Goal: Transaction & Acquisition: Purchase product/service

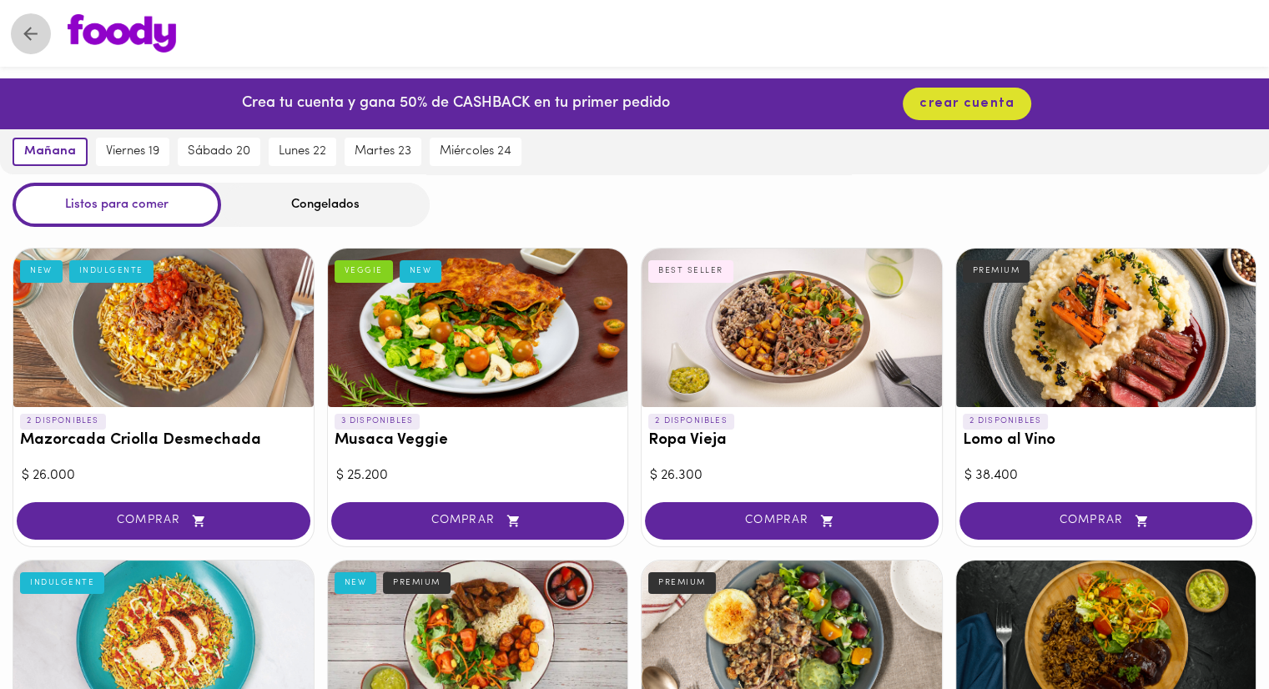
click at [25, 34] on icon "Volver" at bounding box center [30, 34] width 14 height 14
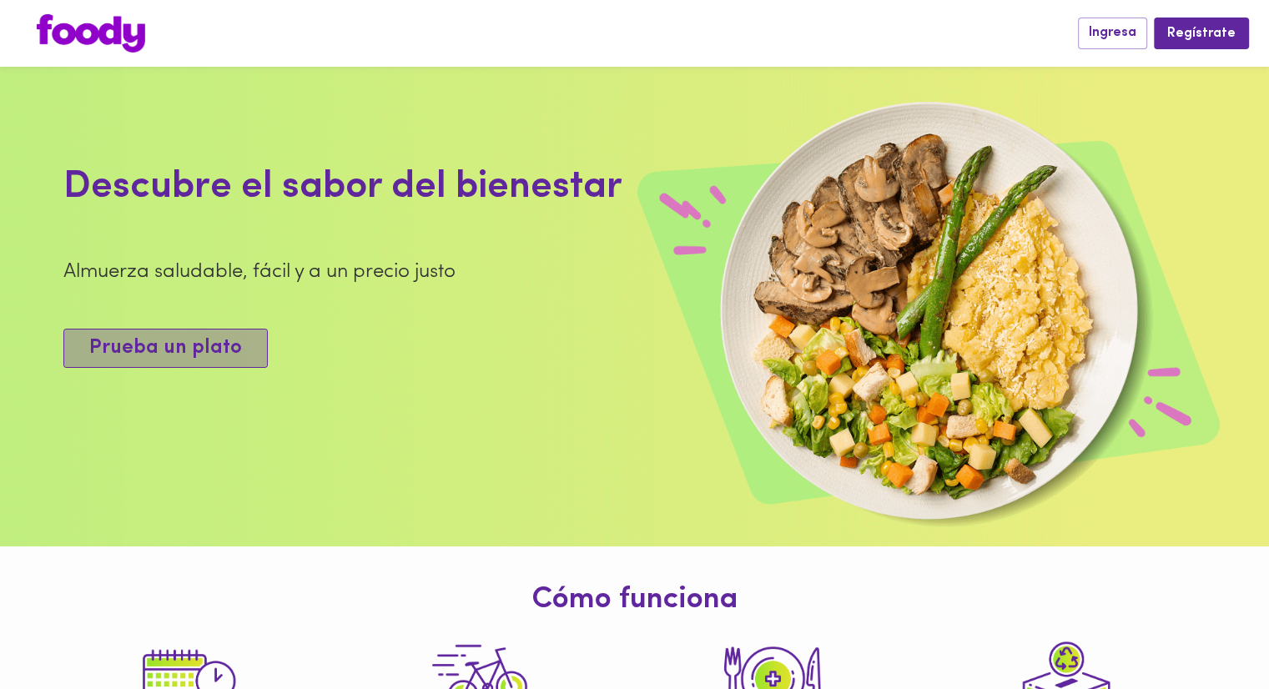
click at [170, 353] on span "Prueba un plato" at bounding box center [165, 348] width 153 height 24
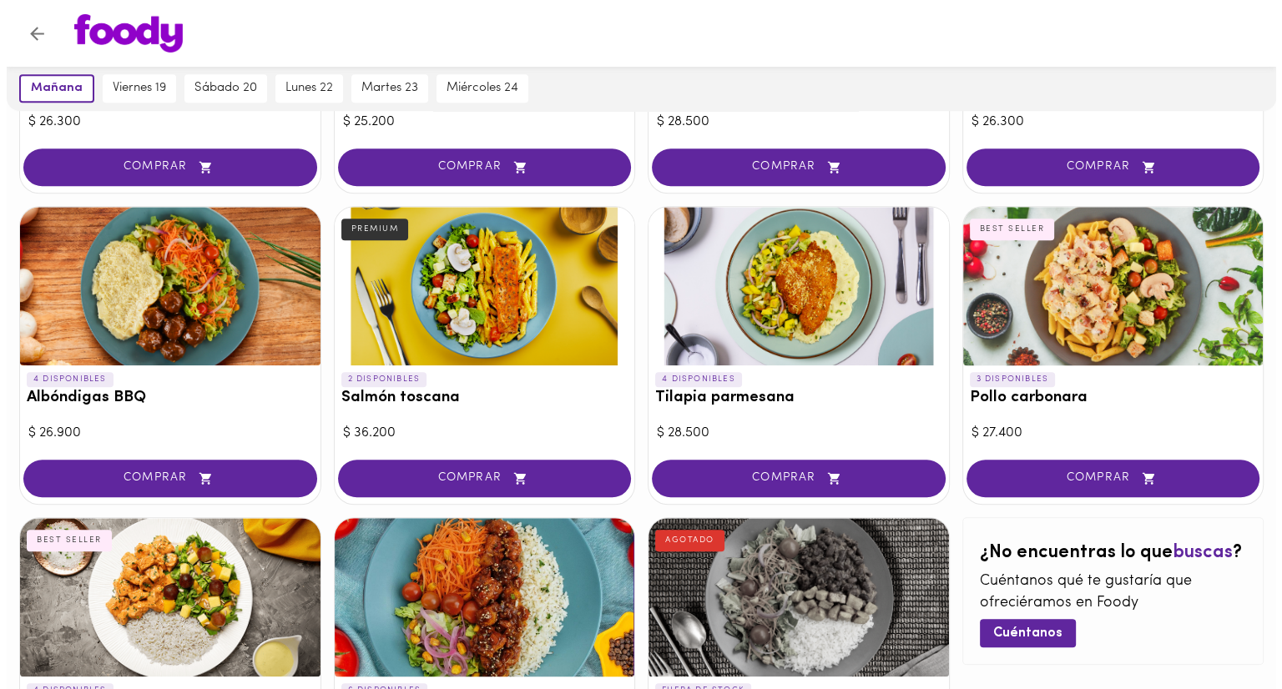
scroll to position [1318, 0]
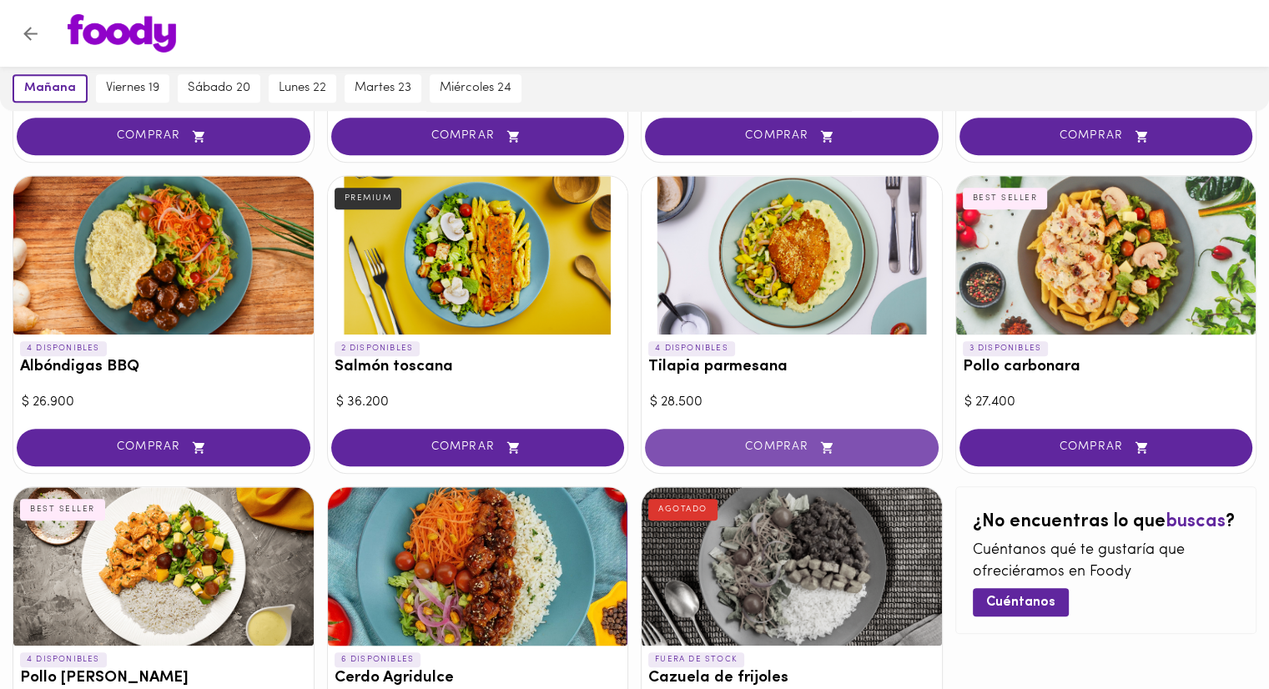
click at [760, 444] on span "COMPRAR" at bounding box center [792, 448] width 252 height 14
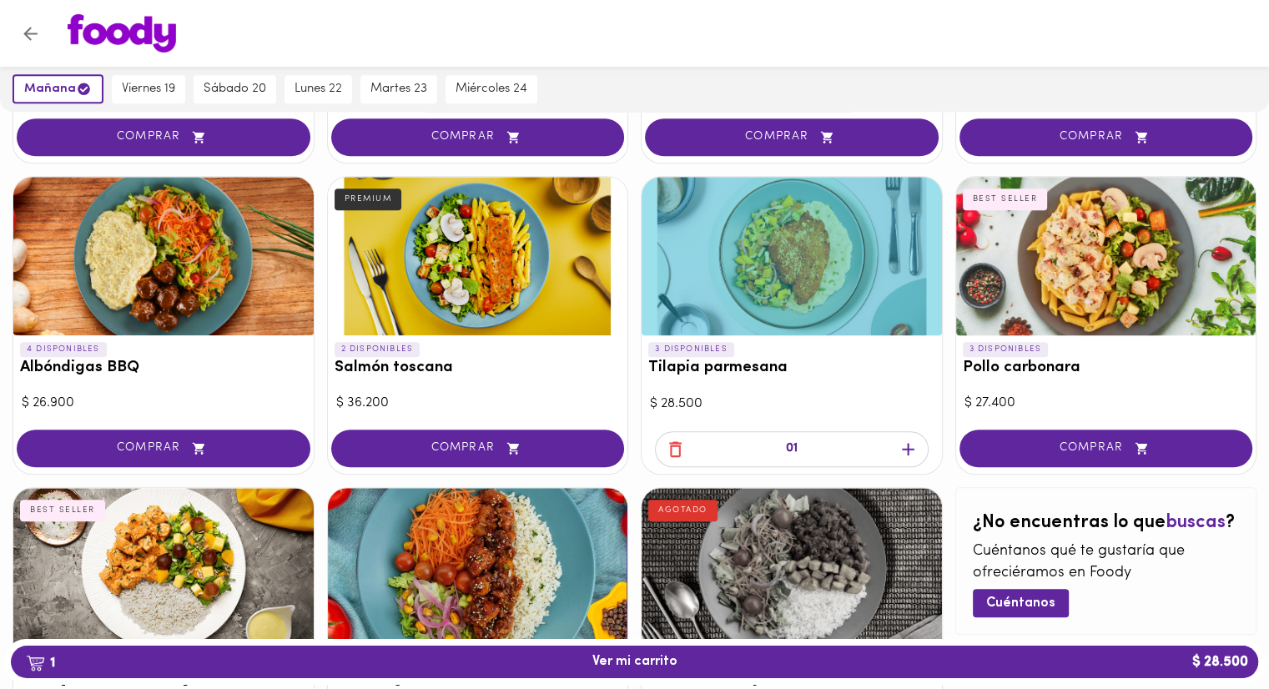
click at [901, 446] on icon "button" at bounding box center [908, 449] width 21 height 21
click at [901, 441] on icon "button" at bounding box center [908, 449] width 21 height 21
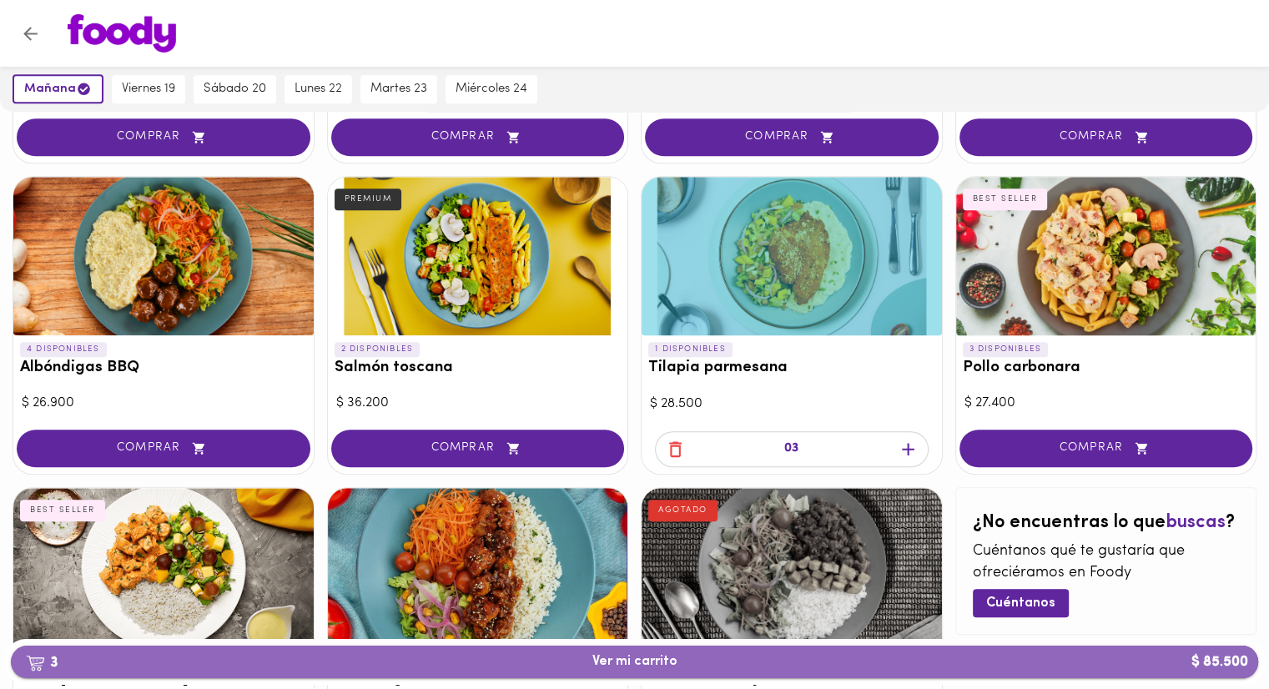
click at [661, 662] on span "3 Ver mi carrito $ 85.500" at bounding box center [634, 662] width 85 height 16
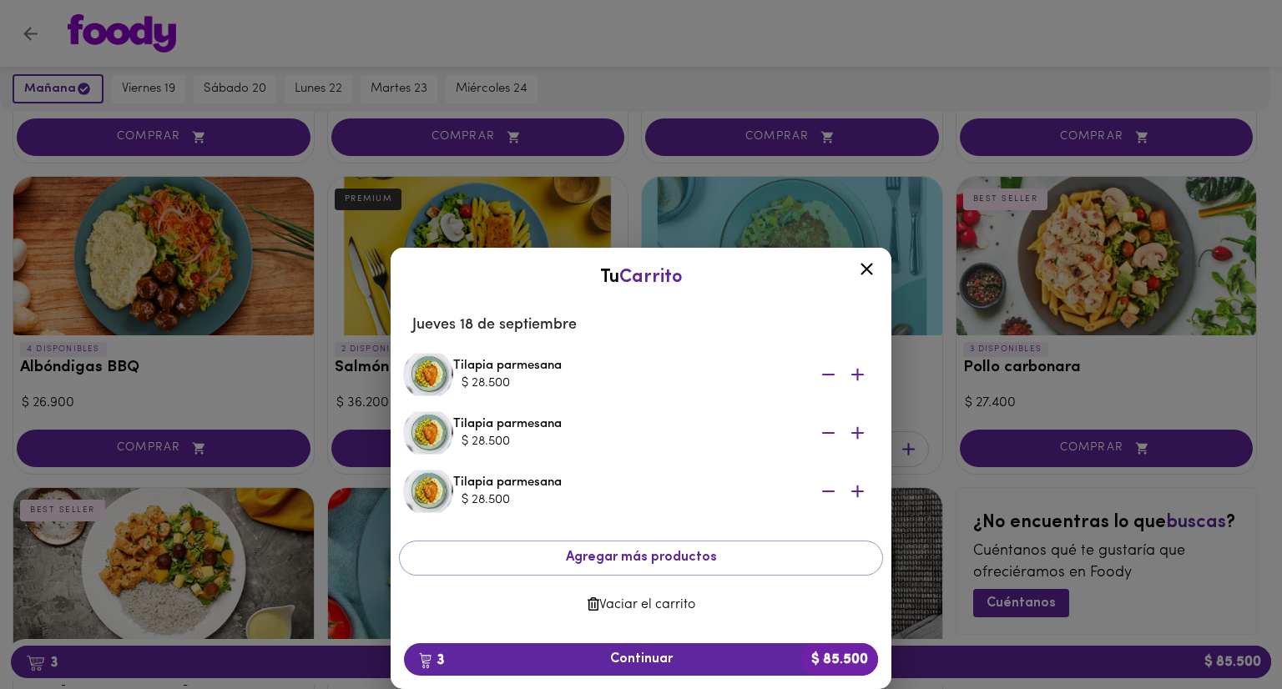
click at [624, 602] on span "Vaciar el carrito" at bounding box center [640, 605] width 457 height 16
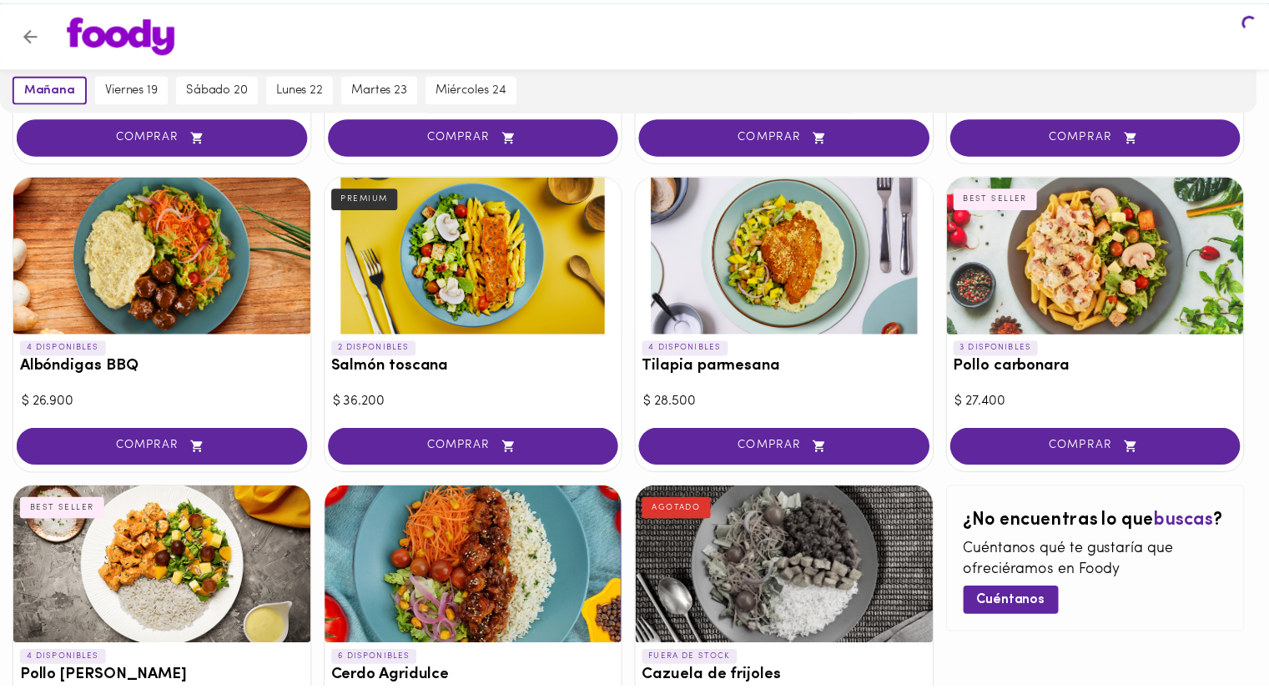
scroll to position [1318, 0]
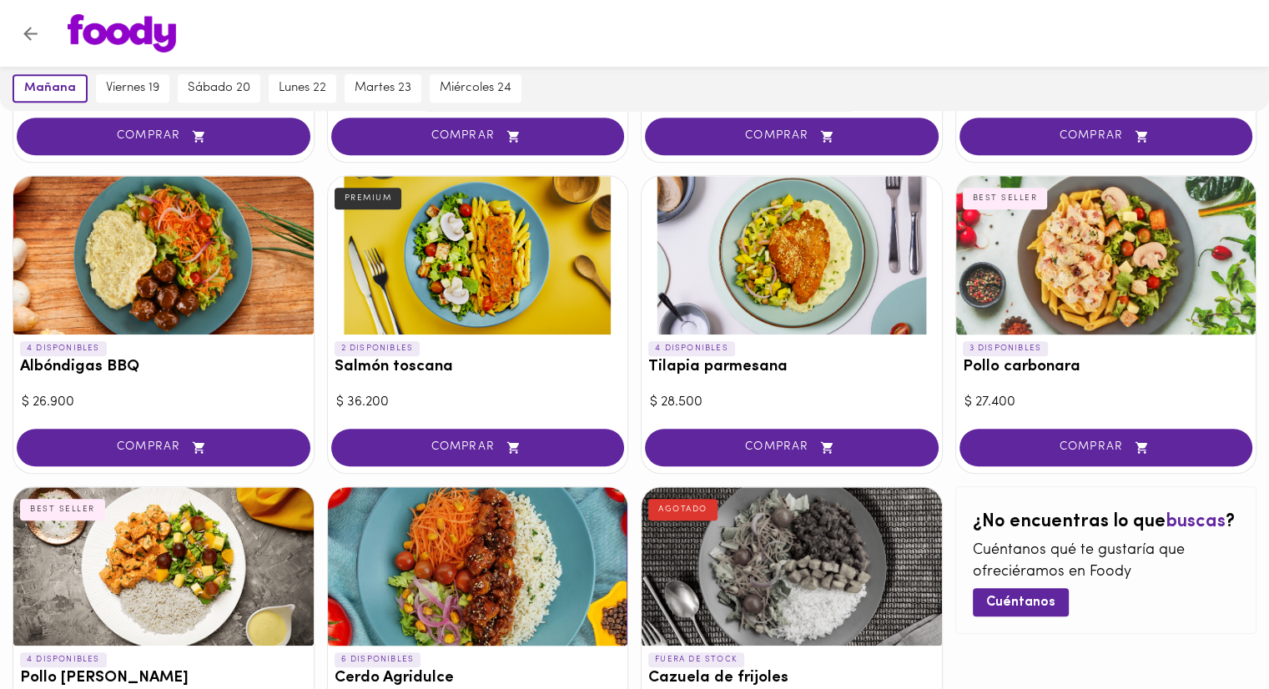
click at [737, 287] on div at bounding box center [792, 255] width 300 height 159
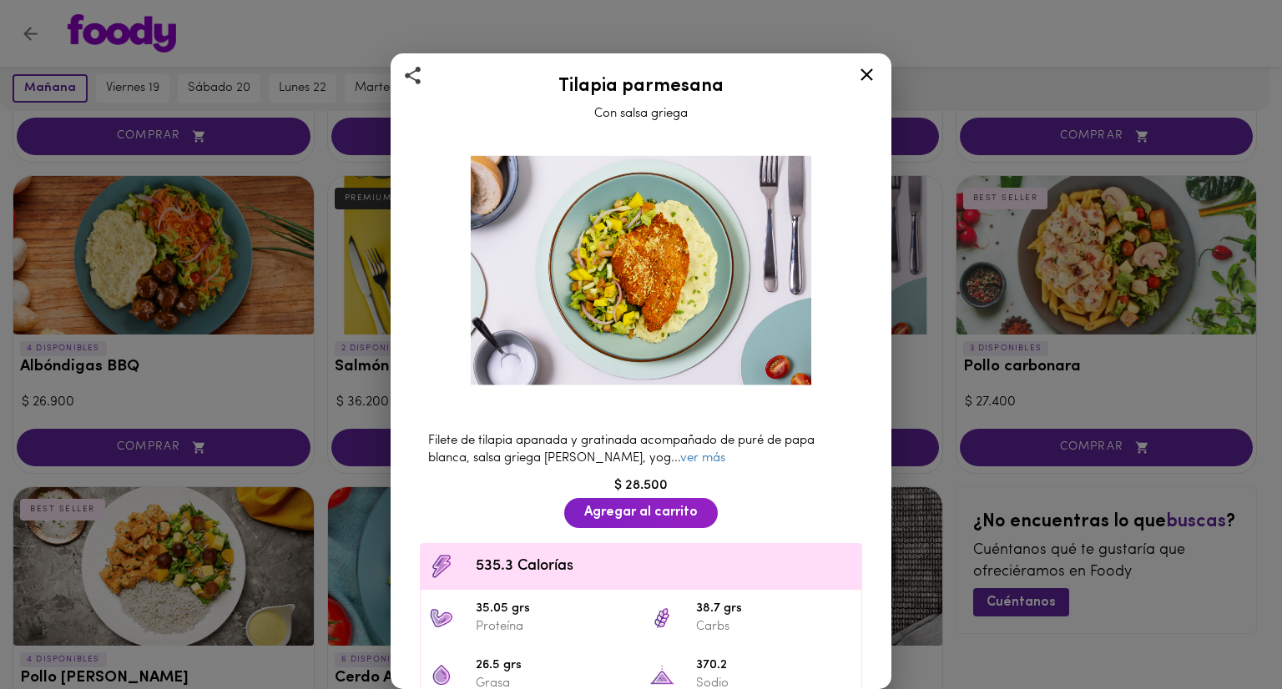
click at [865, 78] on icon at bounding box center [866, 74] width 21 height 21
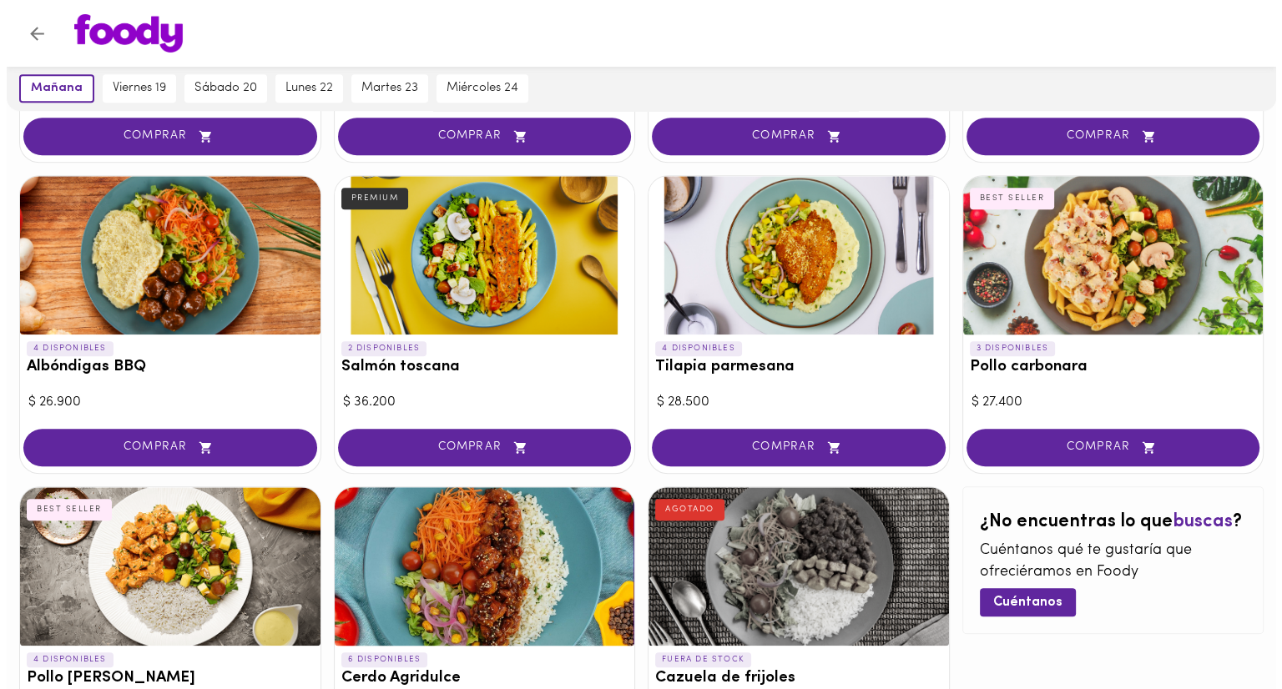
scroll to position [1193, 0]
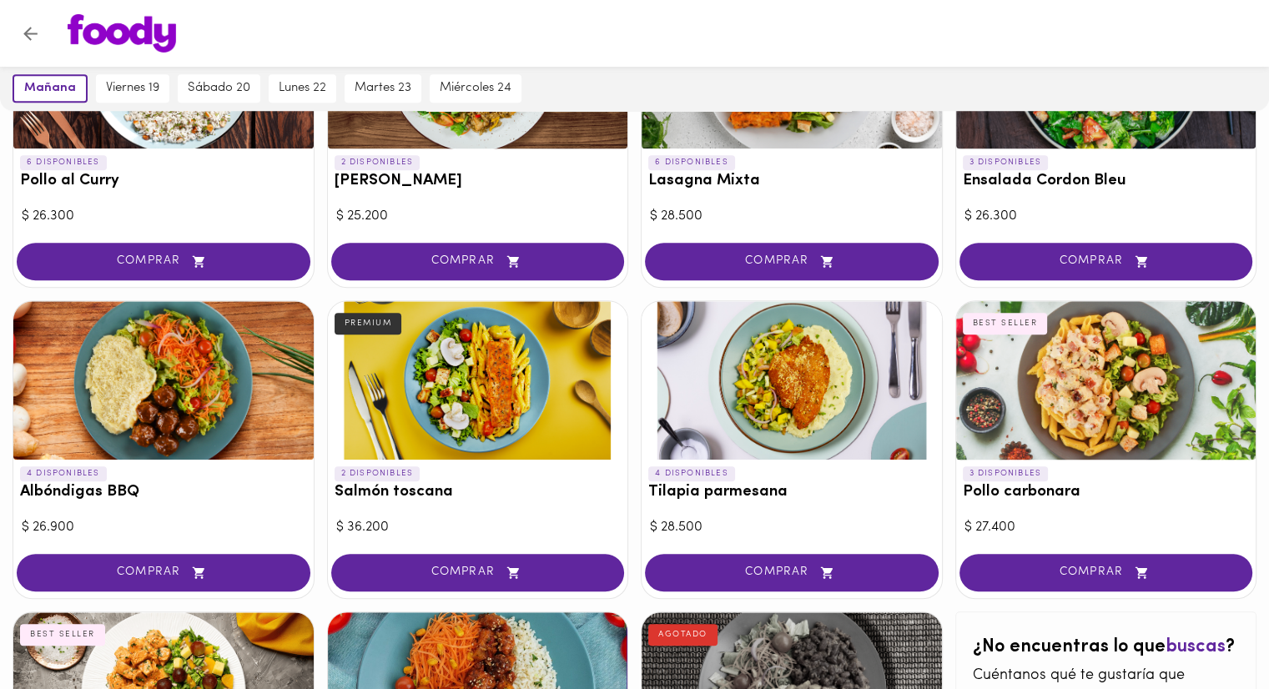
click at [749, 405] on div at bounding box center [792, 380] width 300 height 159
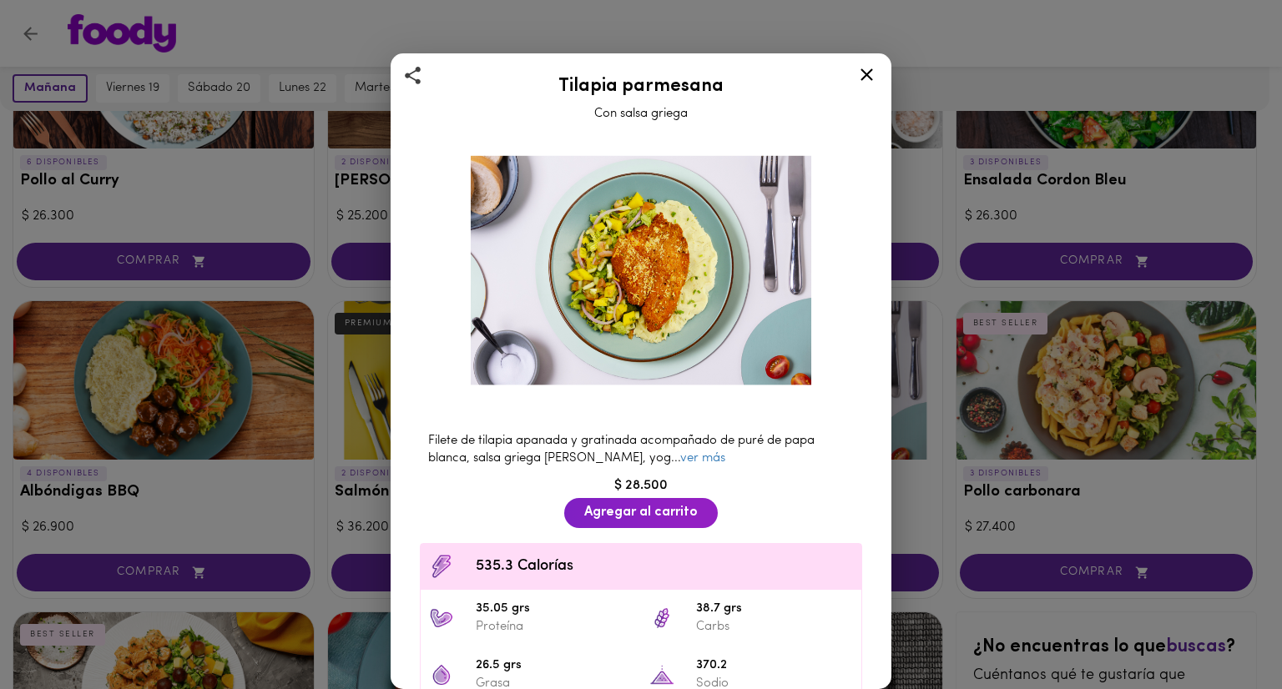
scroll to position [176, 0]
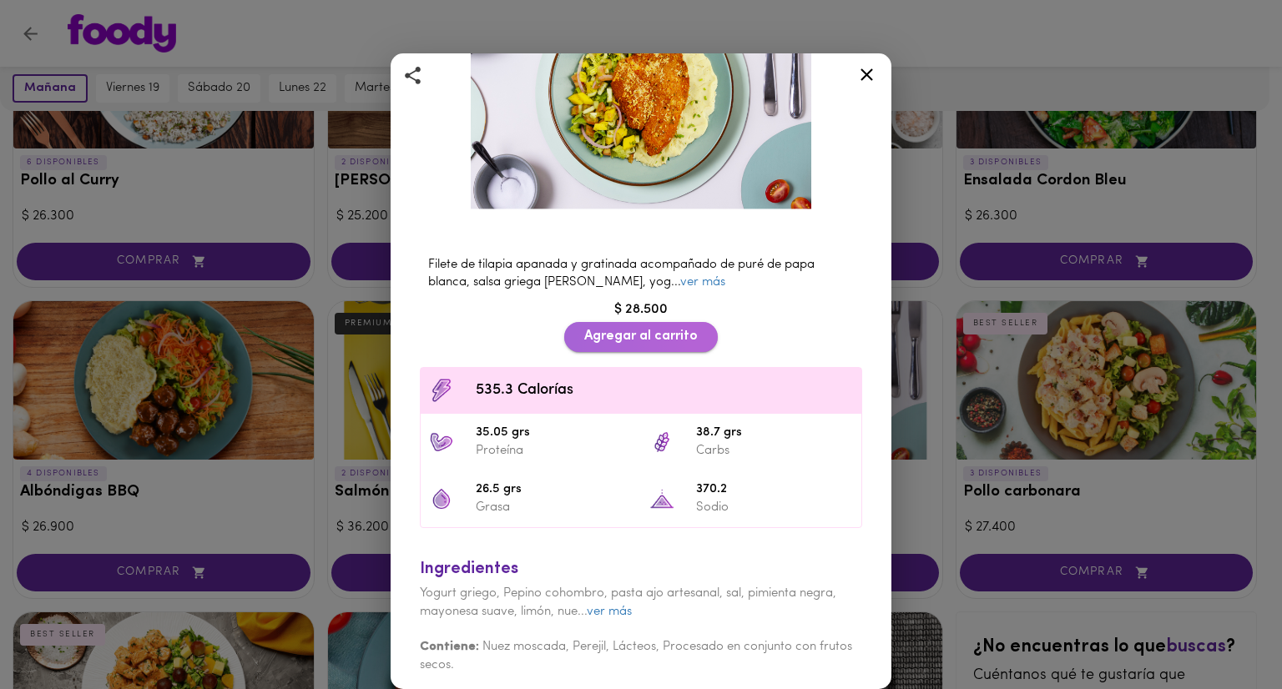
click at [634, 322] on button "Agregar al carrito" at bounding box center [641, 336] width 154 height 29
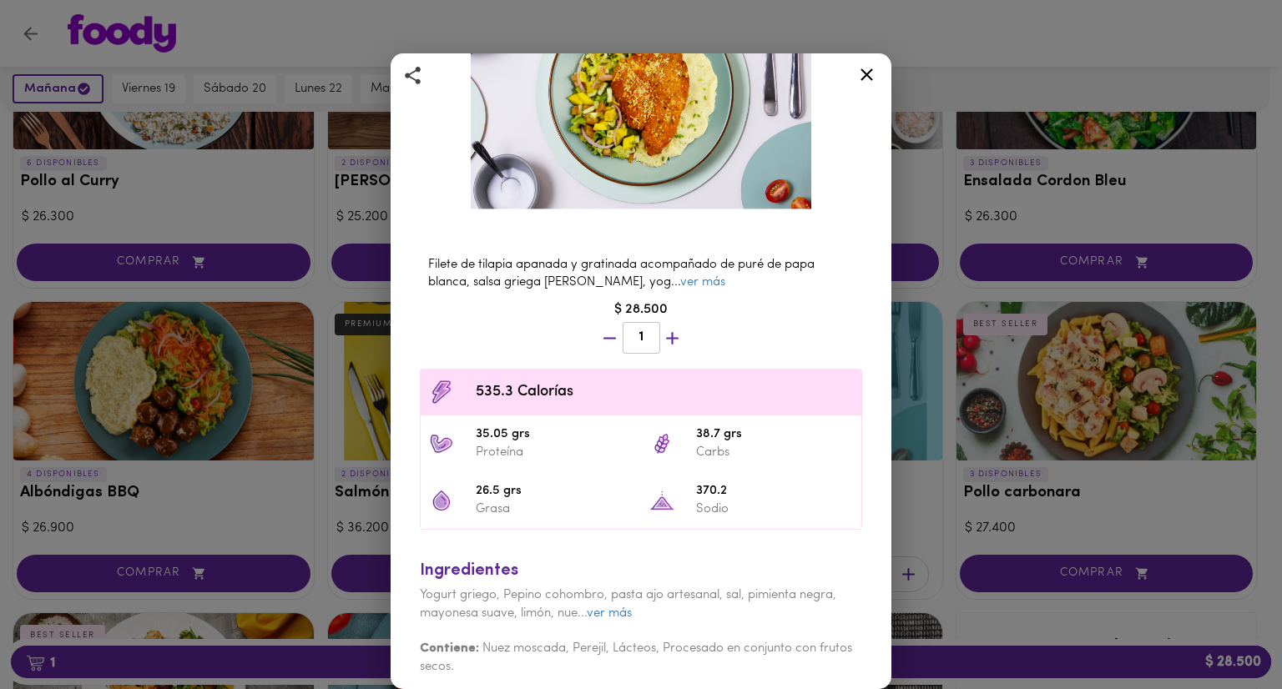
scroll to position [1194, 0]
click at [863, 73] on icon at bounding box center [866, 74] width 21 height 21
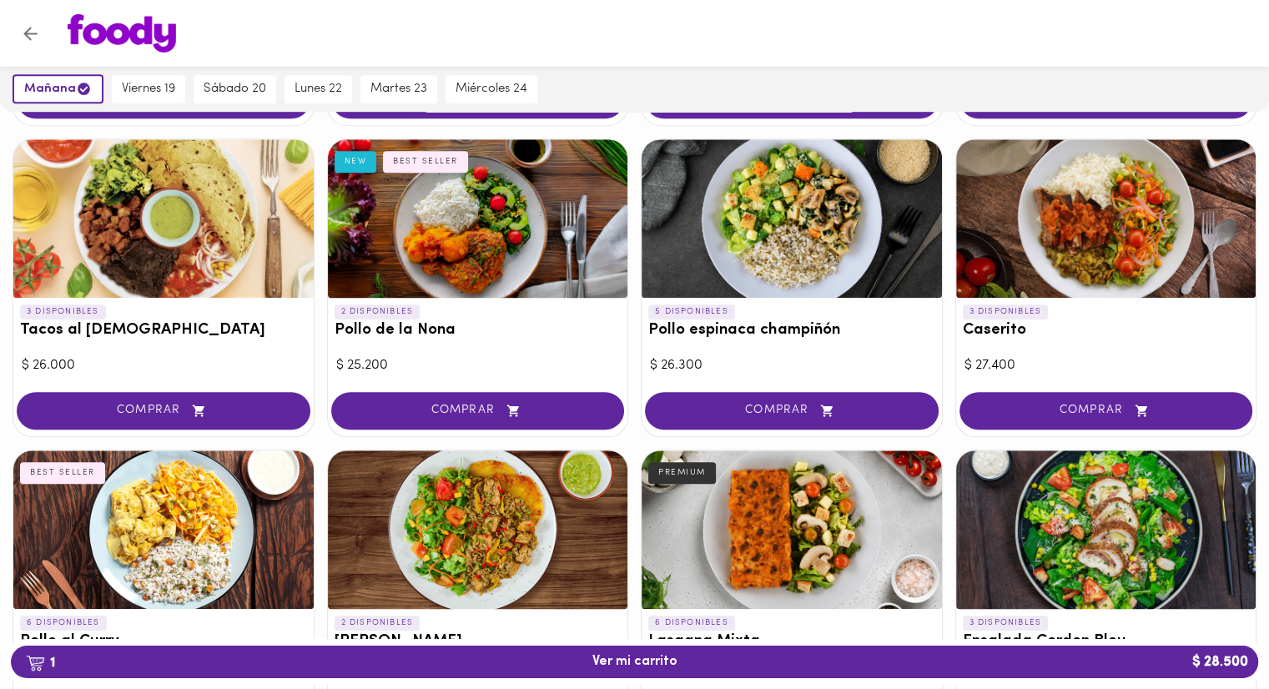
scroll to position [684, 0]
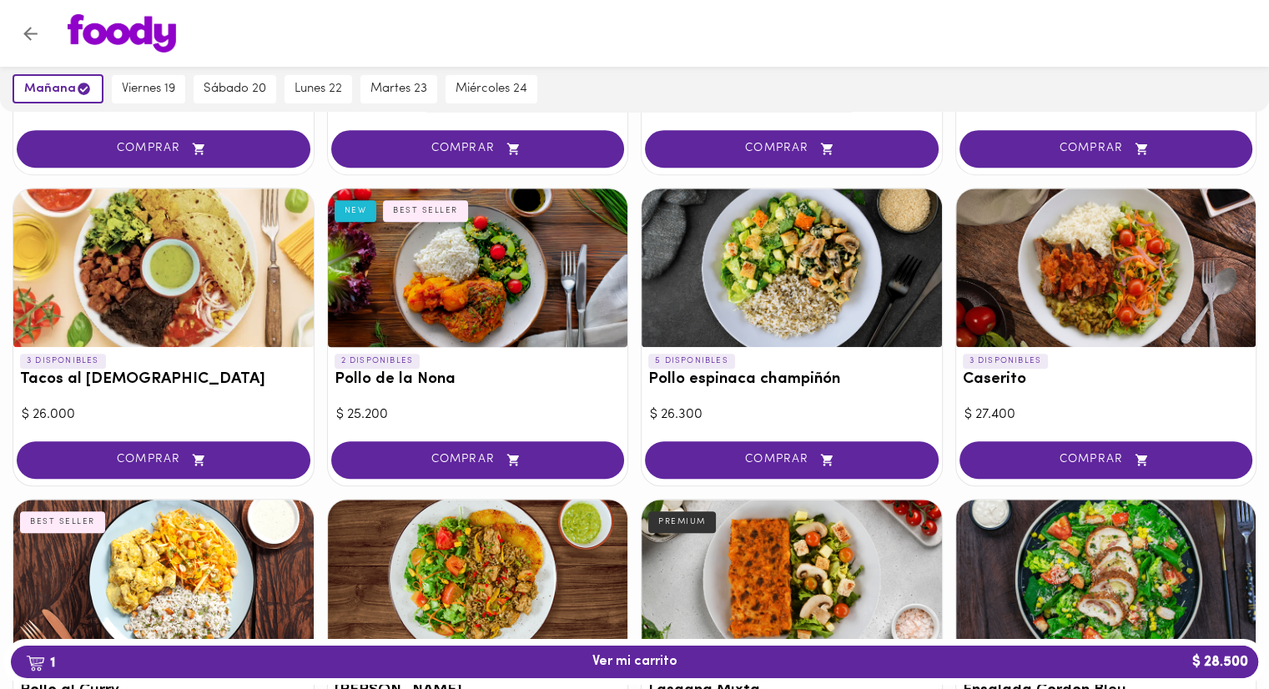
click at [220, 293] on div at bounding box center [163, 268] width 300 height 159
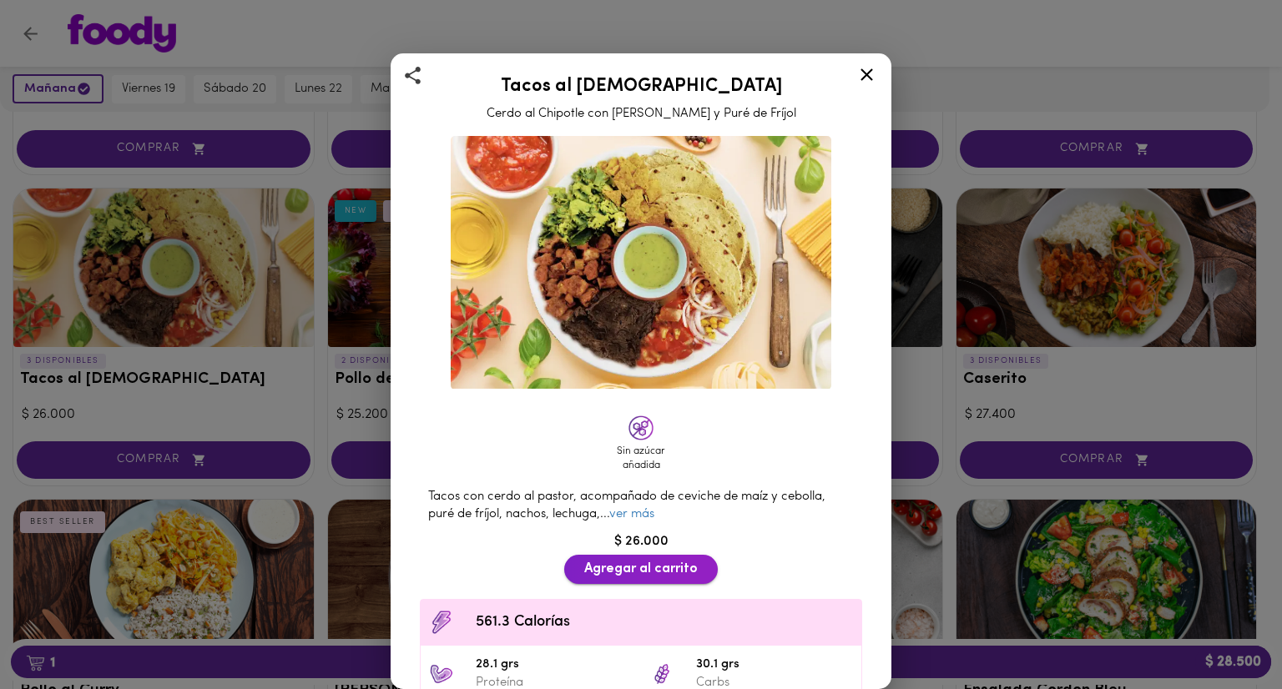
click at [661, 562] on span "Agregar al carrito" at bounding box center [640, 570] width 113 height 16
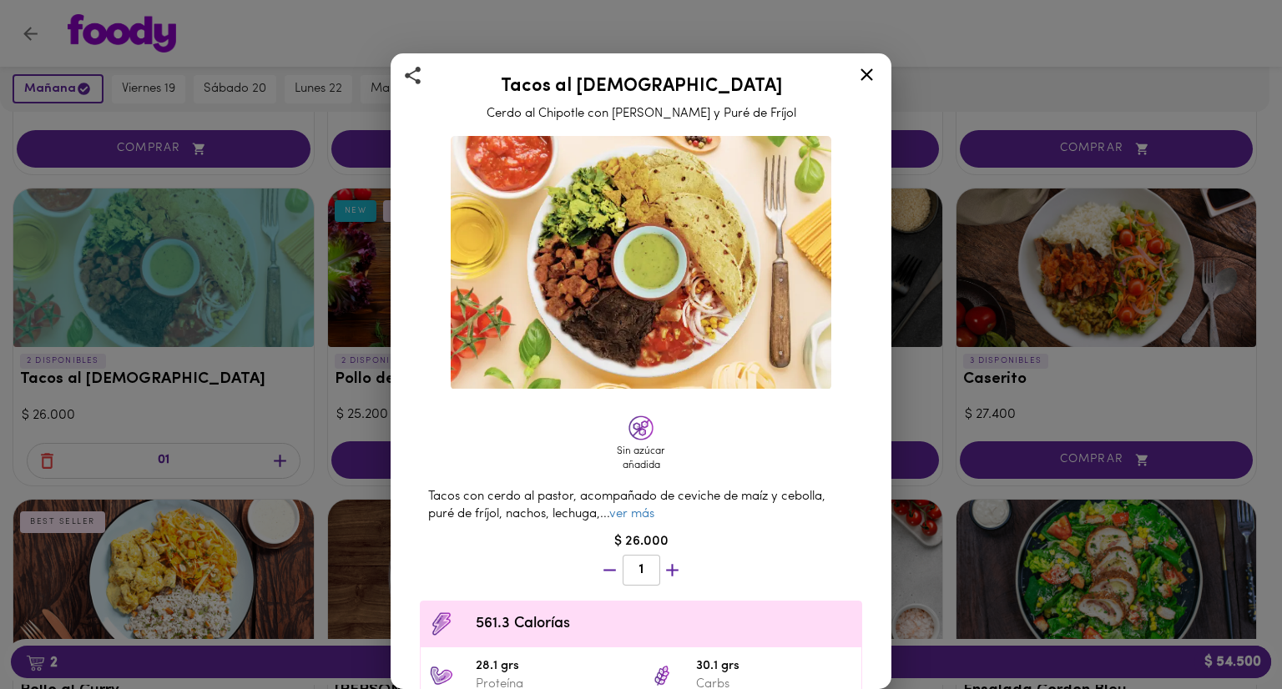
click at [864, 74] on icon at bounding box center [866, 74] width 13 height 13
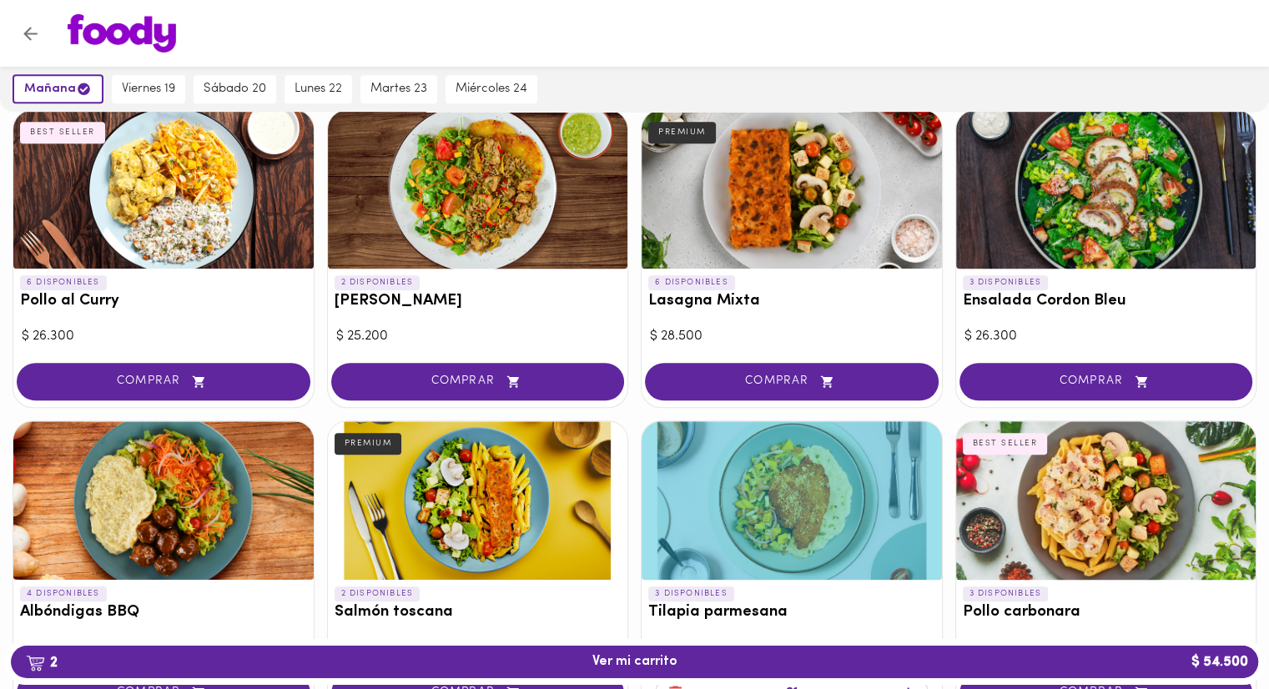
scroll to position [1007, 0]
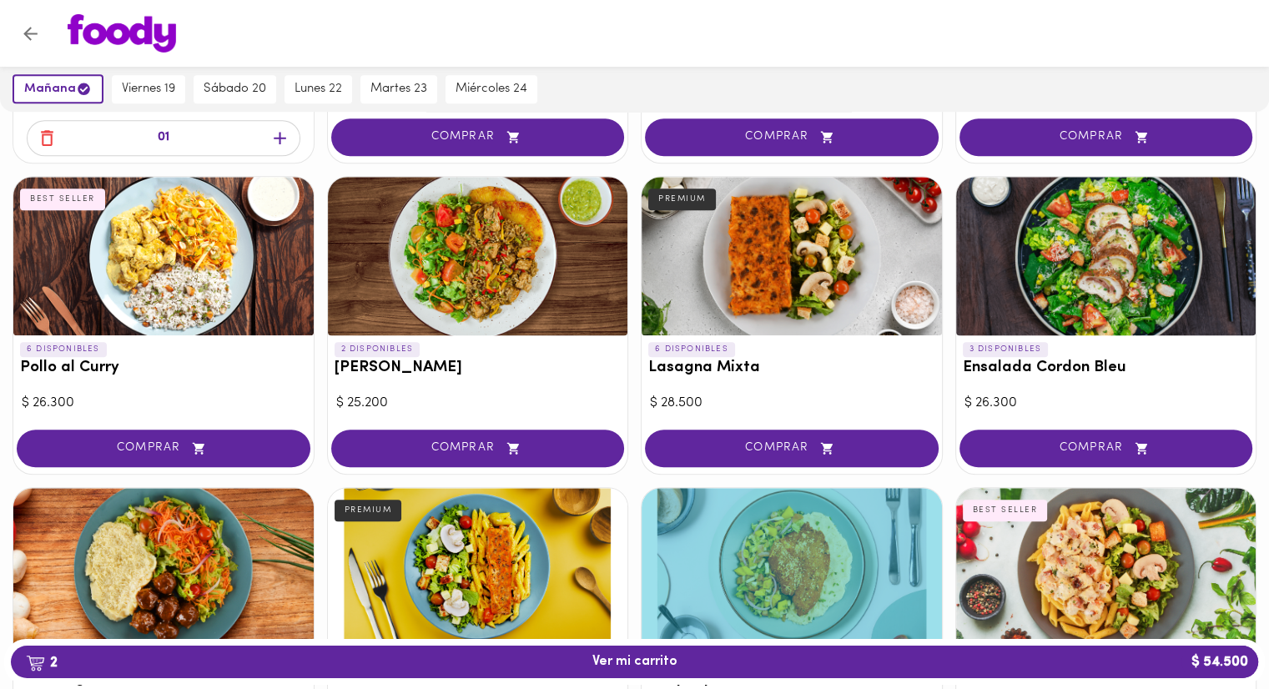
click at [254, 268] on div at bounding box center [163, 256] width 300 height 159
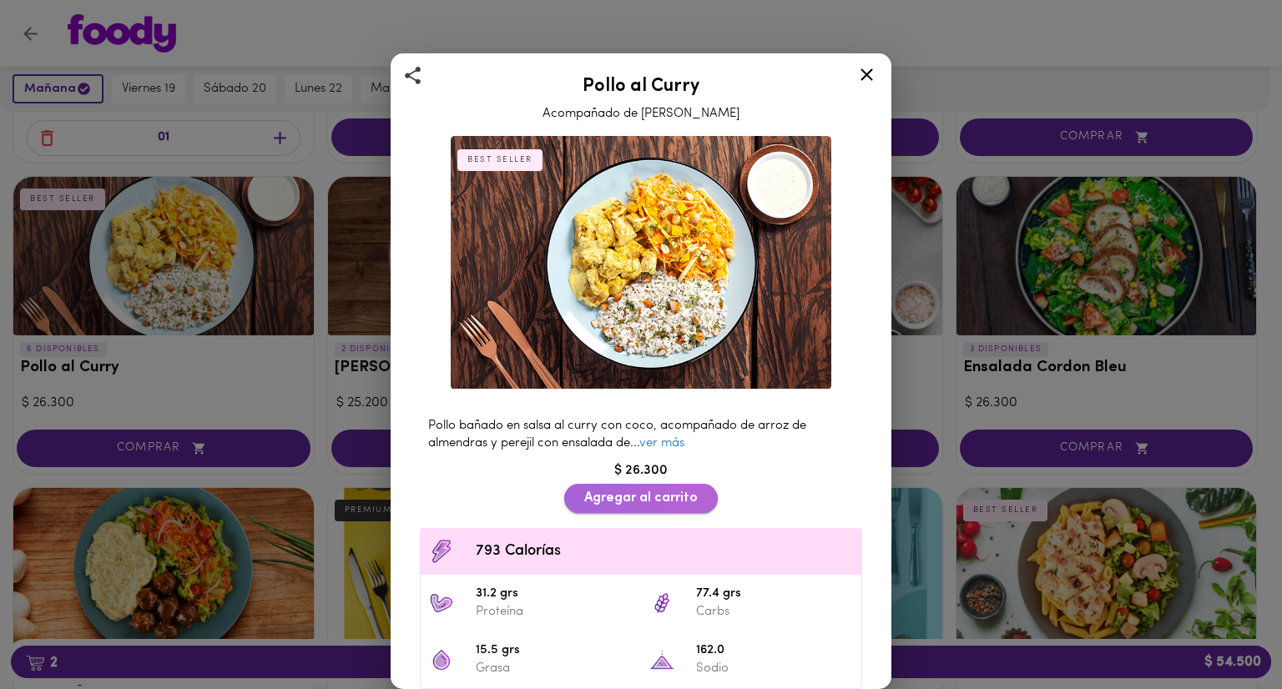
click at [634, 491] on span "Agregar al carrito" at bounding box center [640, 499] width 113 height 16
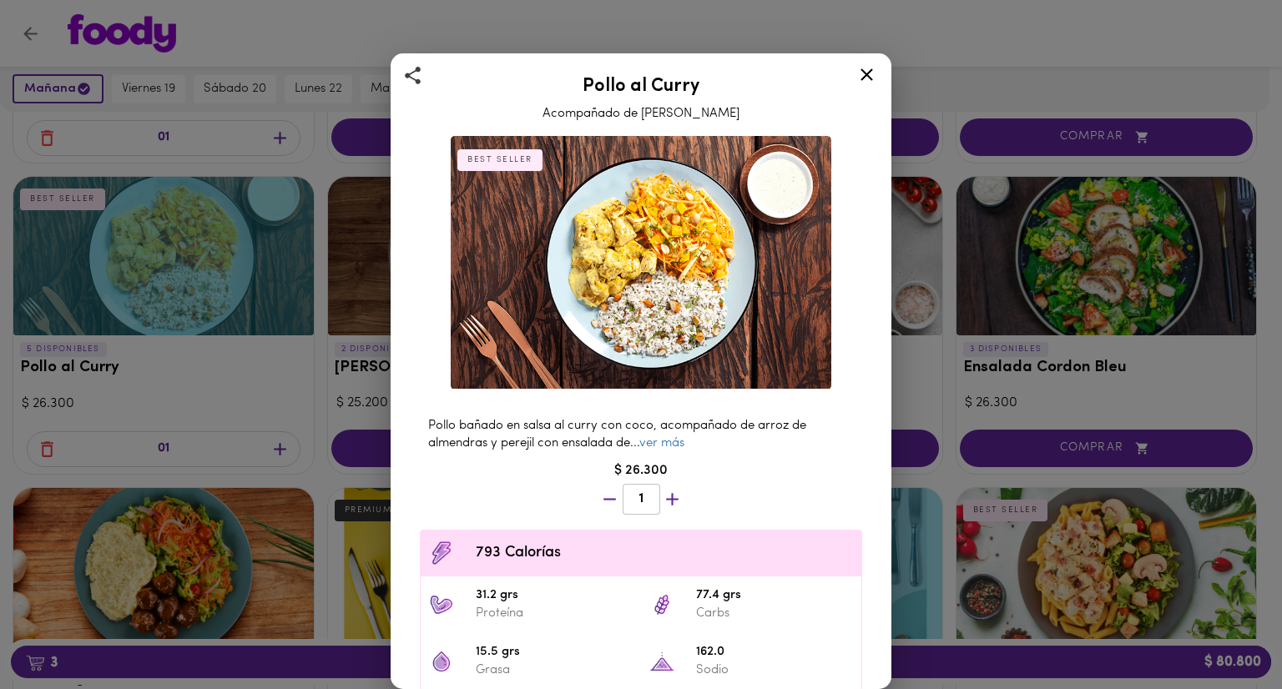
click at [862, 78] on icon at bounding box center [866, 74] width 13 height 13
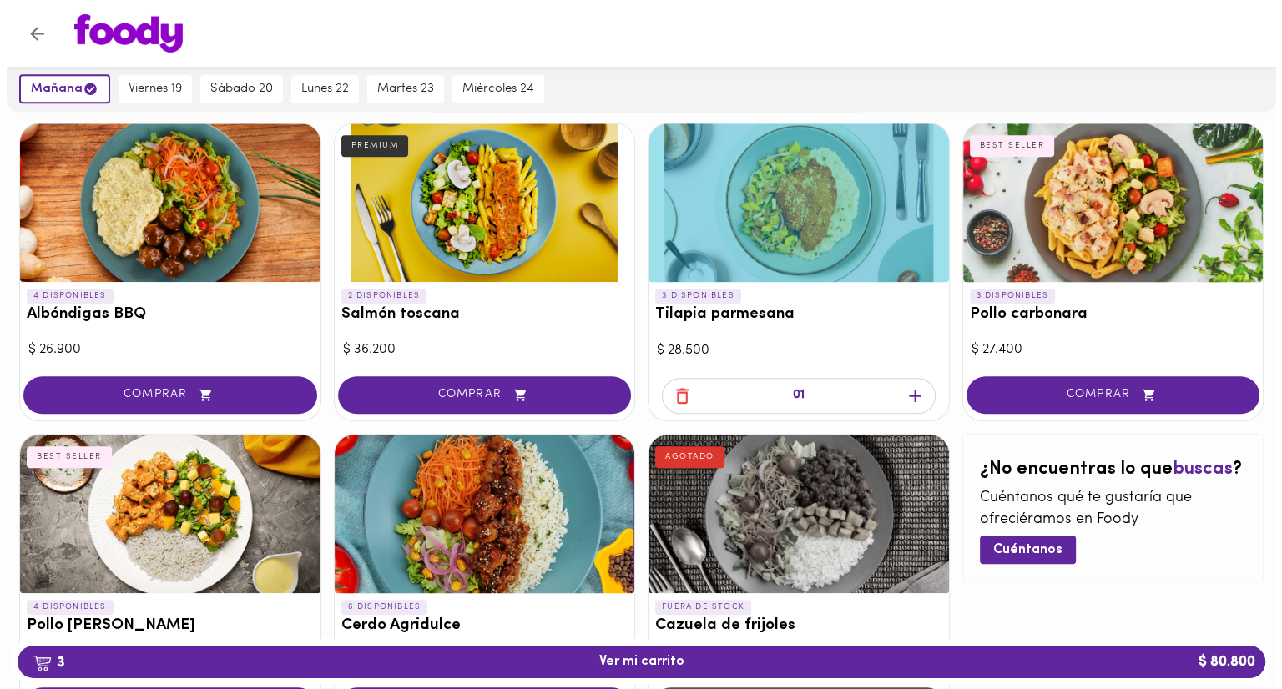
scroll to position [1367, 0]
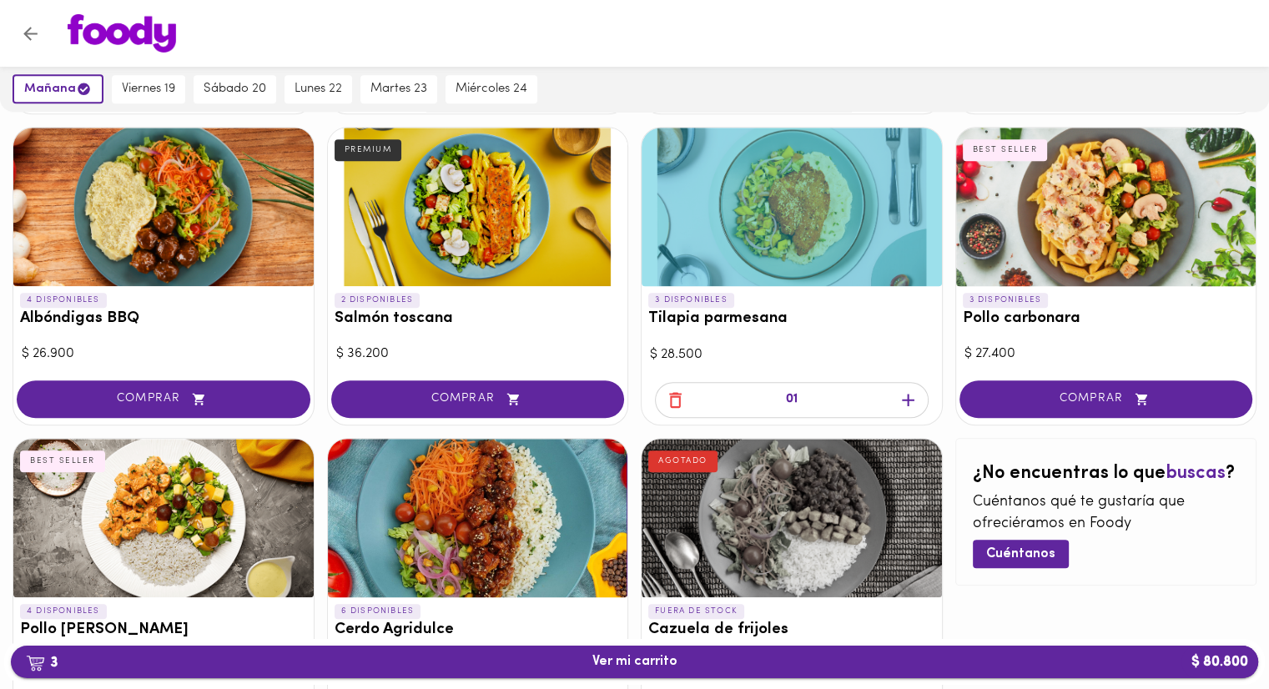
click at [654, 664] on span "3 Ver mi carrito $ 80.800" at bounding box center [634, 662] width 85 height 16
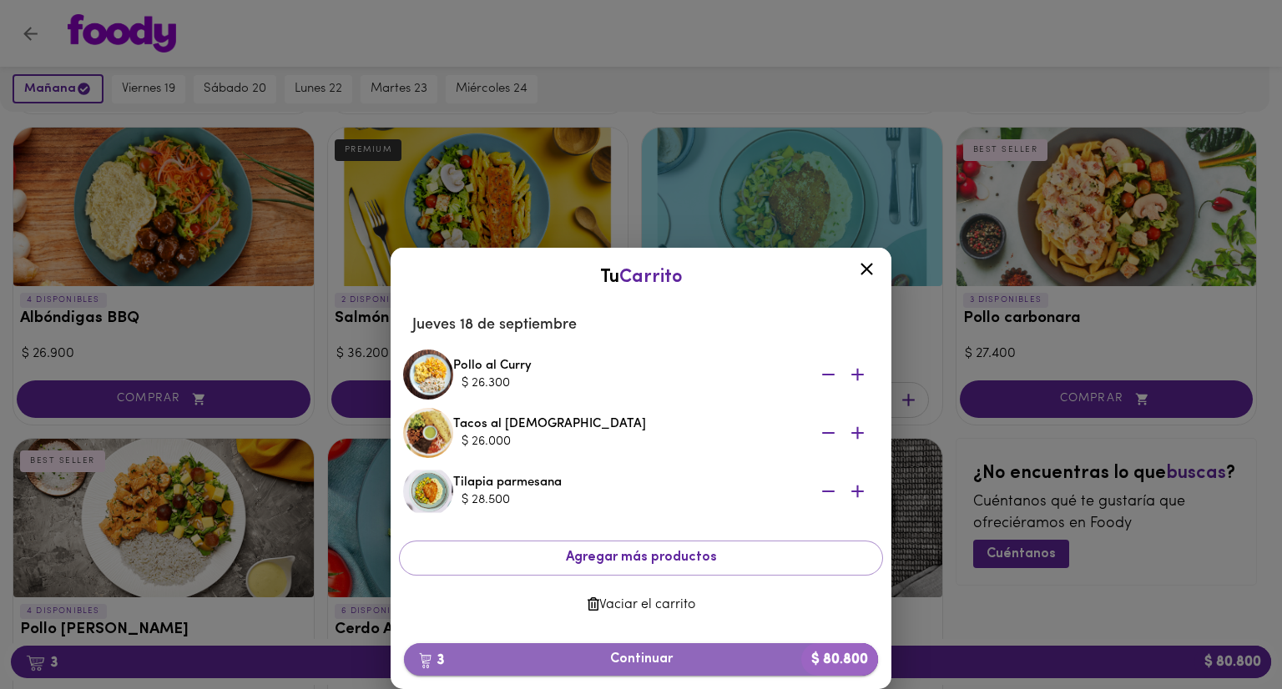
click at [642, 662] on span "3 Continuar $ 80.800" at bounding box center [640, 660] width 447 height 16
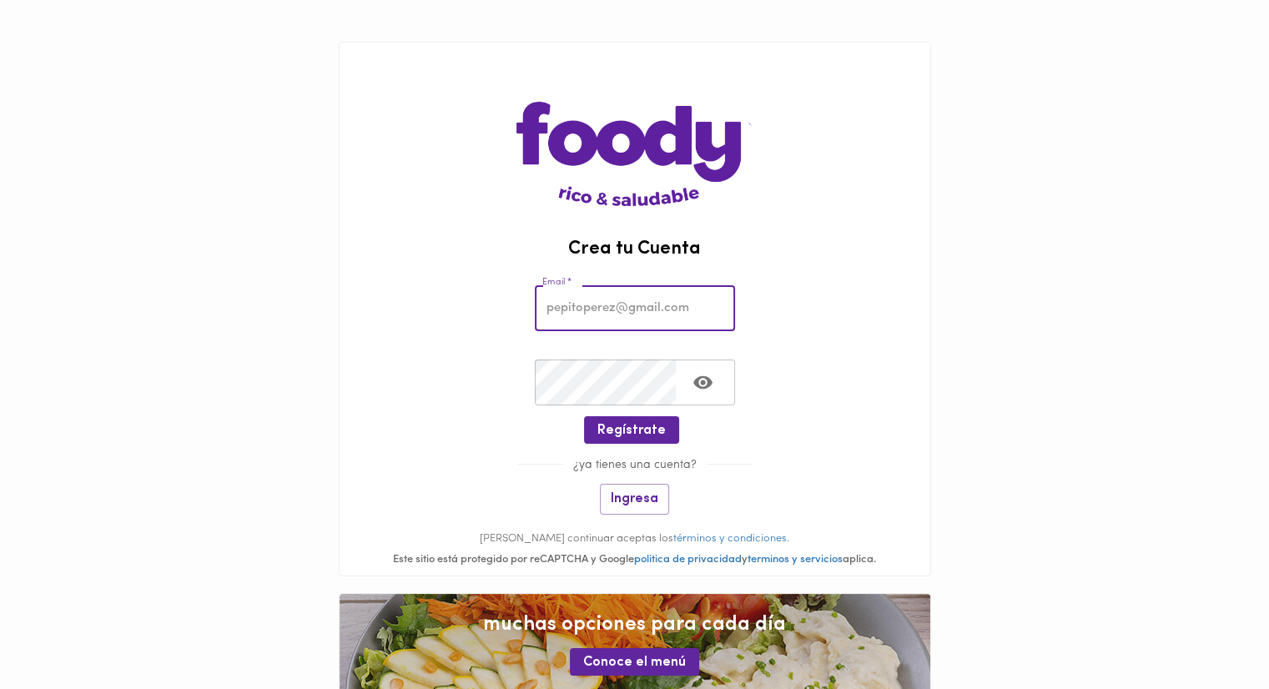
click at [667, 315] on input "email" at bounding box center [635, 308] width 200 height 46
type input "[EMAIL_ADDRESS][DOMAIN_NAME]"
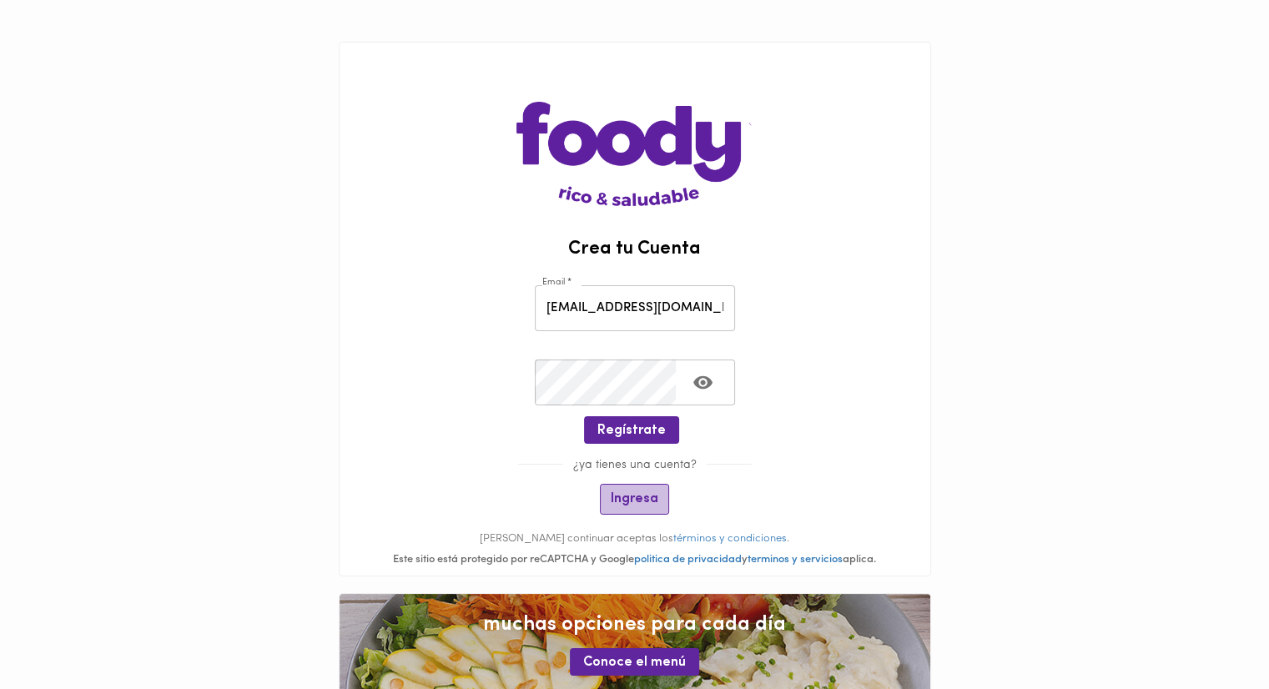
click at [624, 496] on span "Ingresa" at bounding box center [635, 499] width 48 height 16
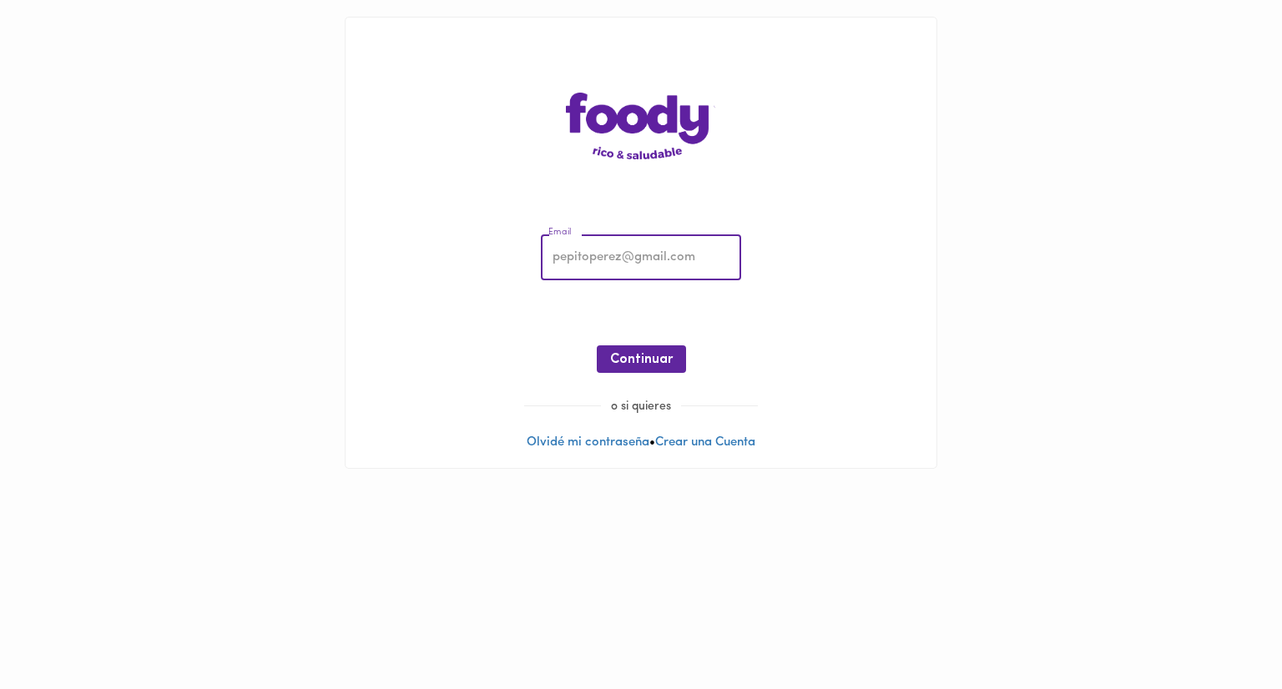
click at [567, 251] on input "email" at bounding box center [641, 258] width 200 height 46
drag, startPoint x: 691, startPoint y: 261, endPoint x: 528, endPoint y: 231, distance: 165.4
click at [508, 221] on div "Email Email ¡Oops! Recuperar Clave Continuar" at bounding box center [640, 308] width 557 height 180
type input "[EMAIL_ADDRESS][DOMAIN_NAME]"
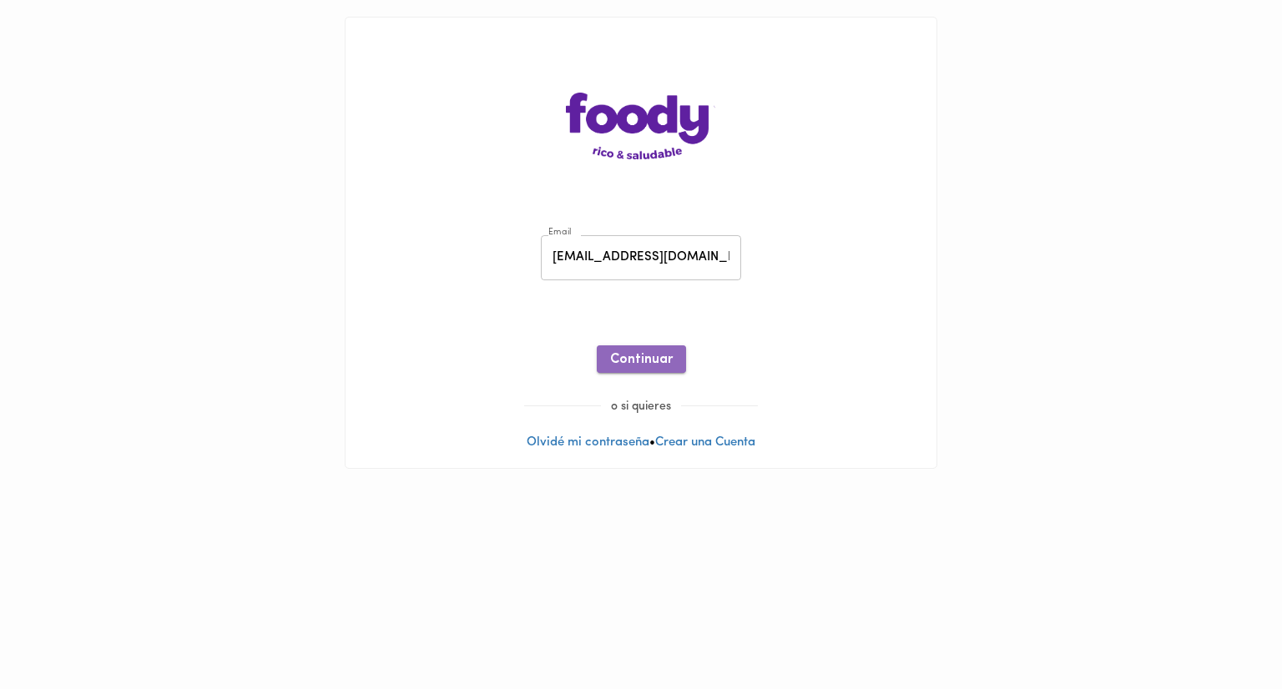
click at [634, 356] on span "Continuar" at bounding box center [641, 360] width 63 height 16
click at [703, 447] on link "Crear una Cuenta" at bounding box center [705, 442] width 100 height 13
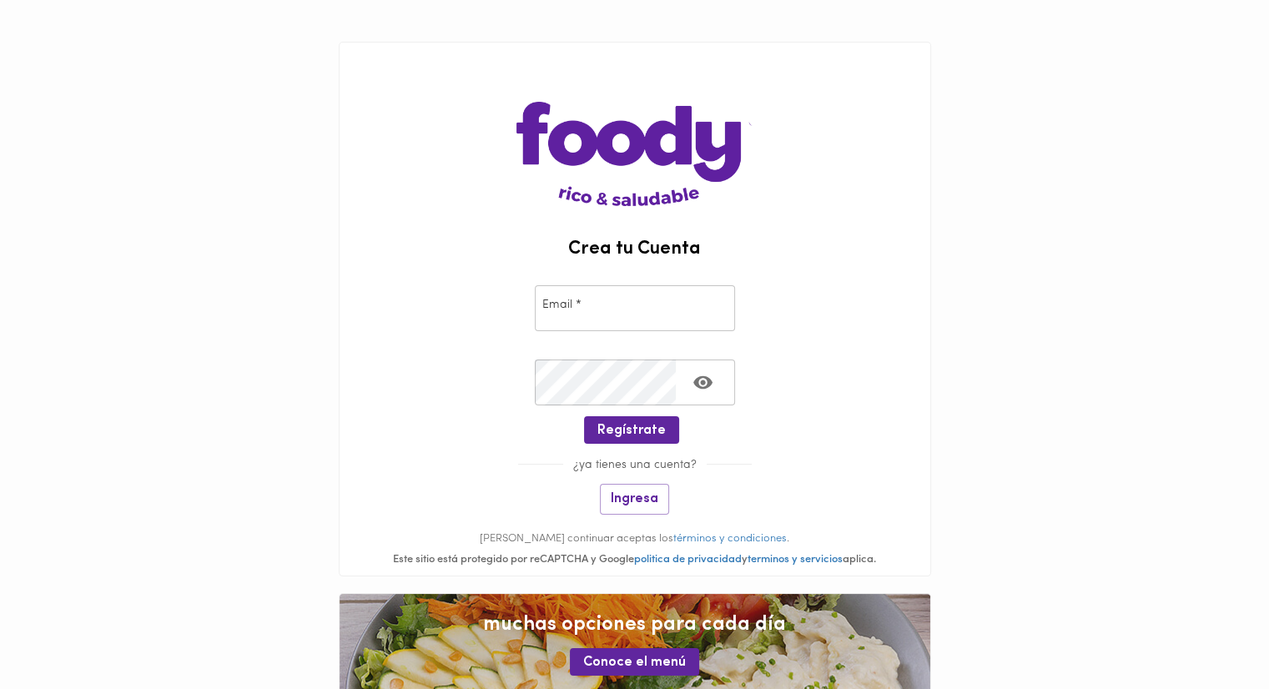
click at [652, 335] on div "Email * Email *" at bounding box center [635, 305] width 591 height 74
click at [644, 431] on span "Regístrate" at bounding box center [631, 431] width 68 height 16
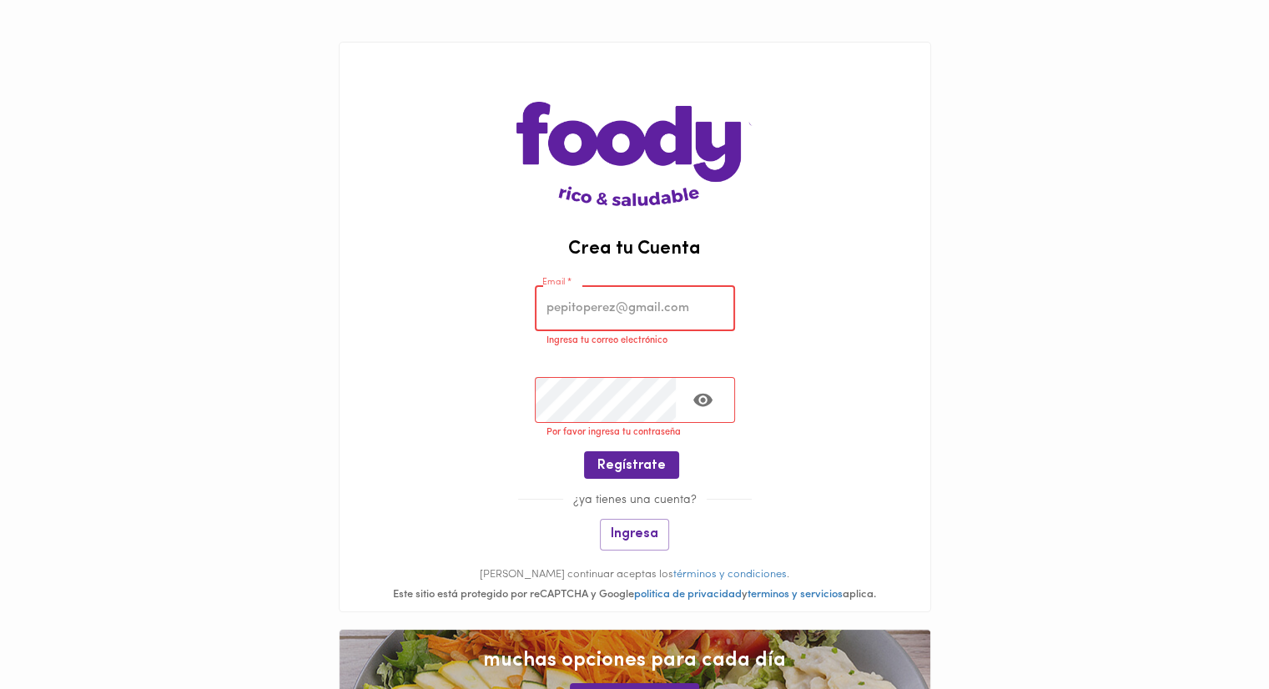
click at [593, 325] on input "email" at bounding box center [635, 308] width 200 height 46
type input "[EMAIL_ADDRESS][DOMAIN_NAME]"
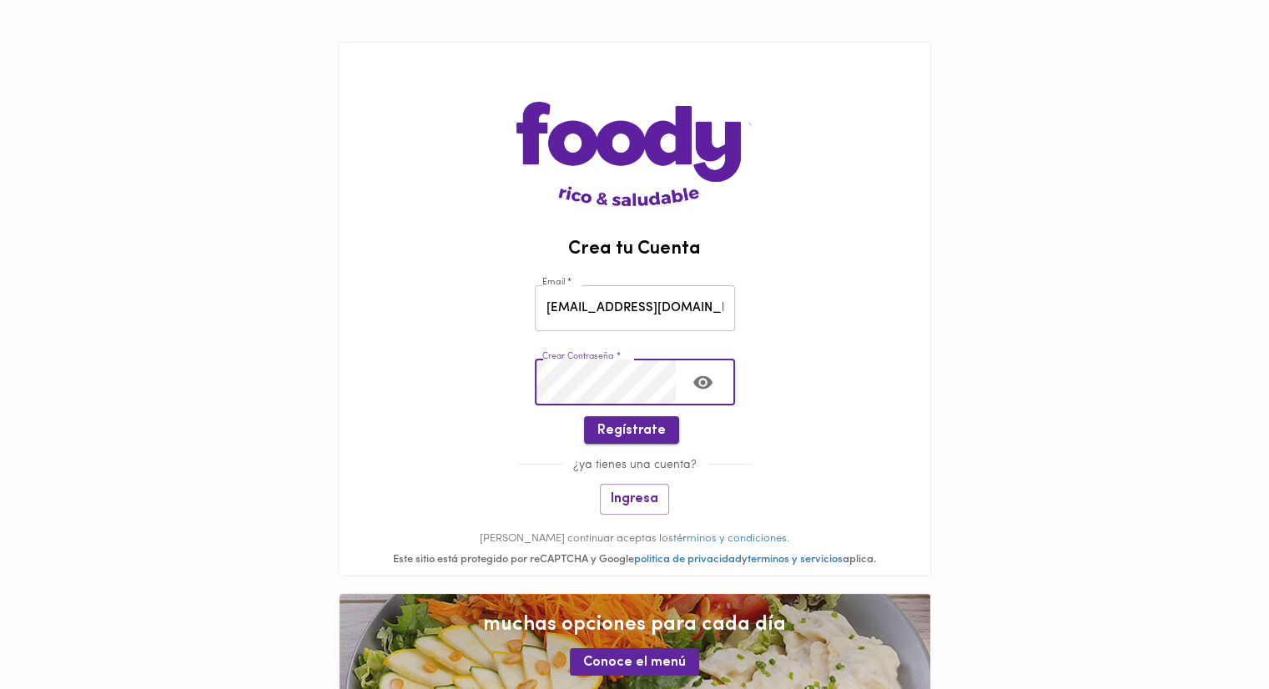
click at [624, 426] on span "Regístrate" at bounding box center [631, 431] width 68 height 16
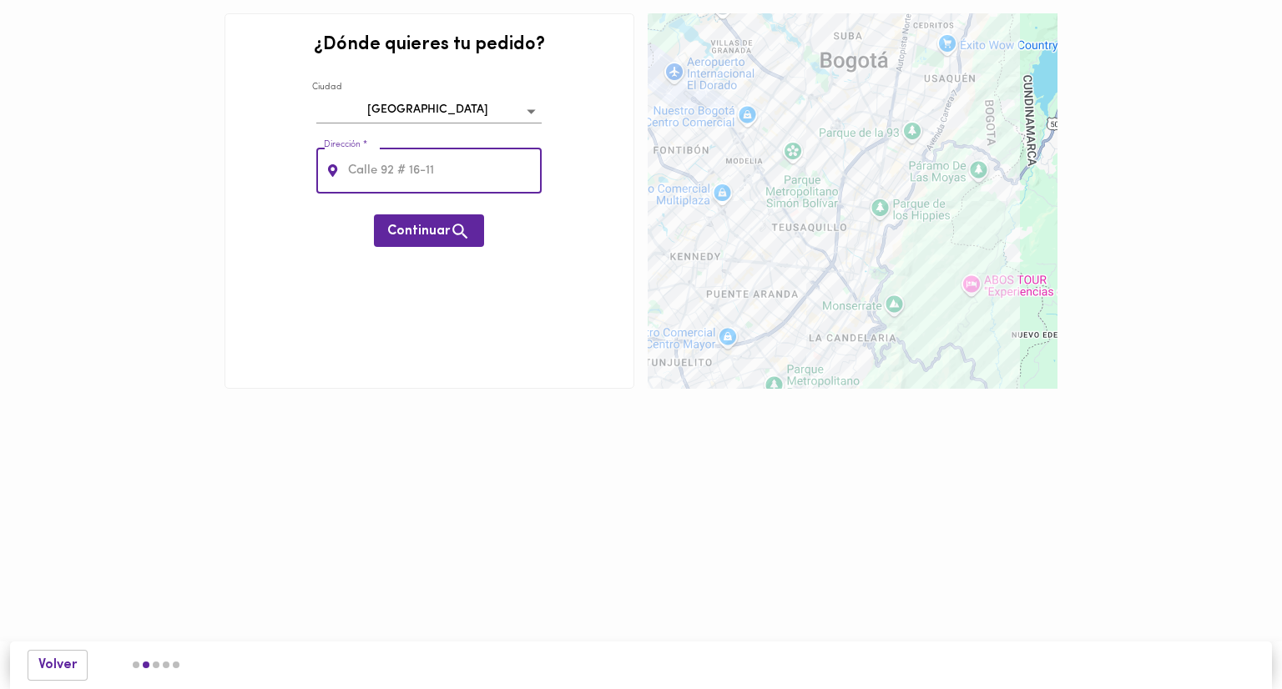
click at [486, 104] on body "0cAFcWeA4inYN_WNN2z6vMcAA7c_490e5nCIEzw6nSfLe3KRlzjOLEy5MmNUnDOawCIROphU29Z76HG…" at bounding box center [641, 219] width 1282 height 439
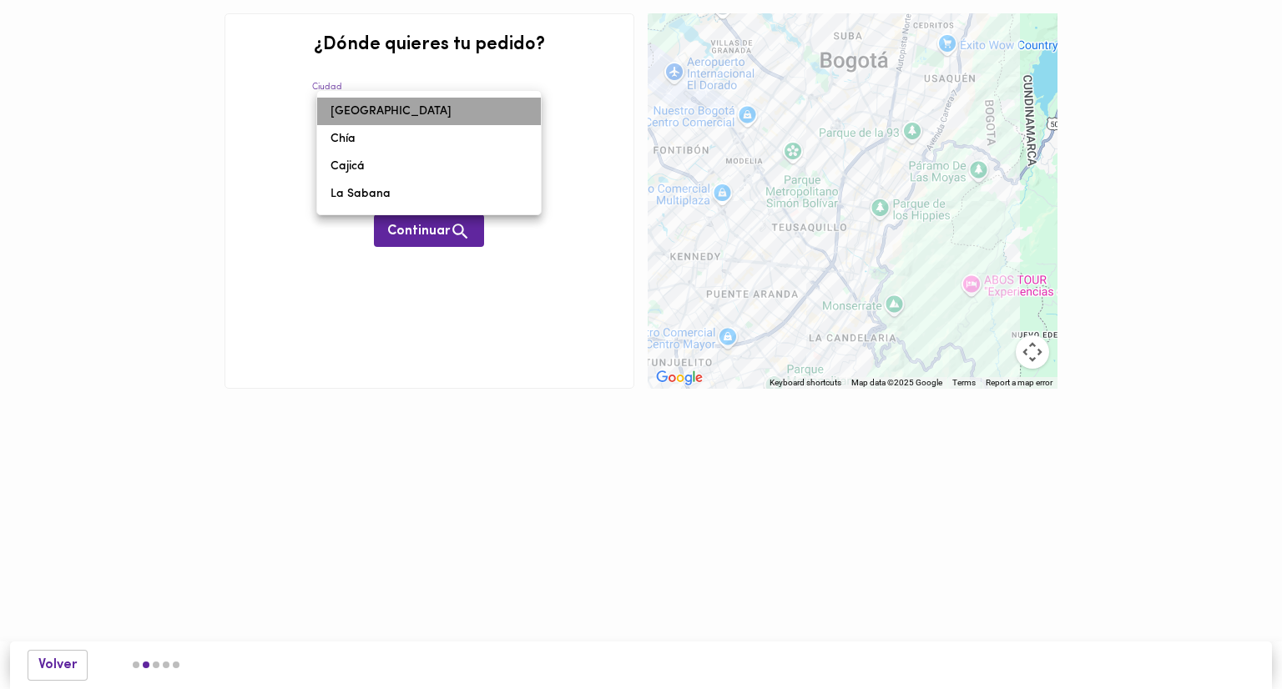
click at [486, 104] on li "[GEOGRAPHIC_DATA]" at bounding box center [429, 112] width 224 height 28
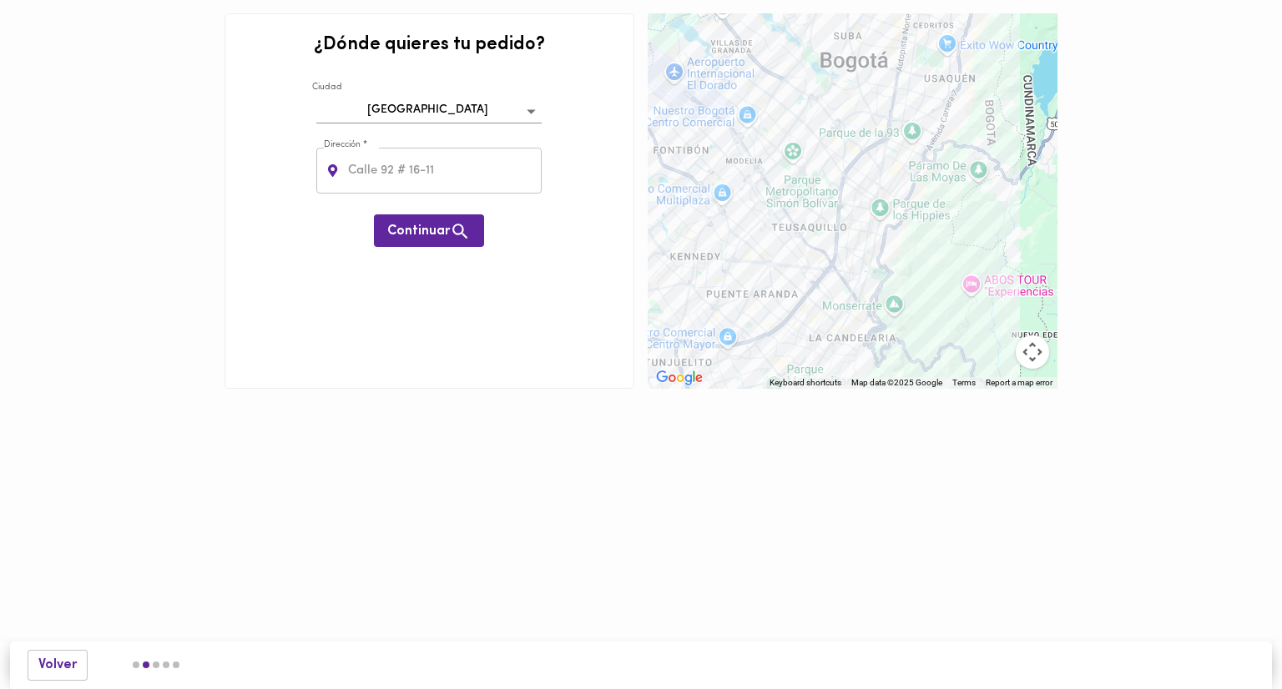
click at [485, 104] on li "[GEOGRAPHIC_DATA]" at bounding box center [401, 111] width 168 height 16
click at [395, 181] on input "text" at bounding box center [444, 171] width 198 height 46
click at [444, 228] on span "Continuar" at bounding box center [428, 231] width 83 height 21
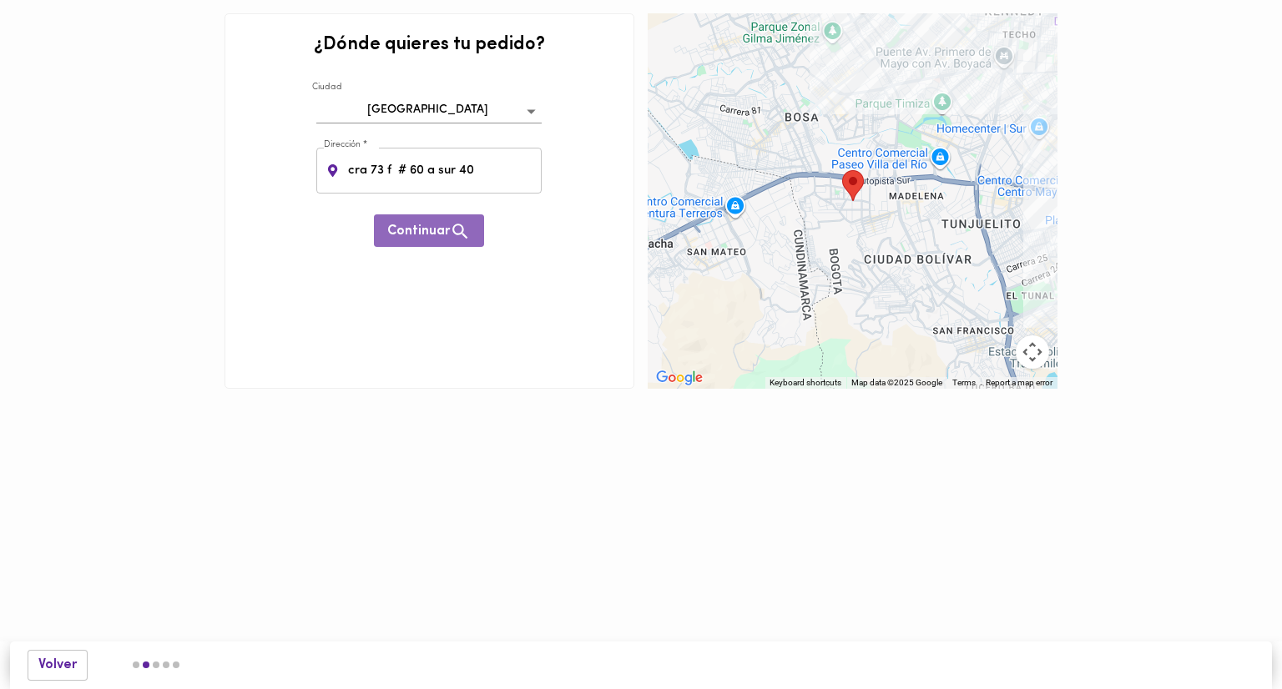
click at [444, 228] on span "Continuar" at bounding box center [428, 231] width 83 height 21
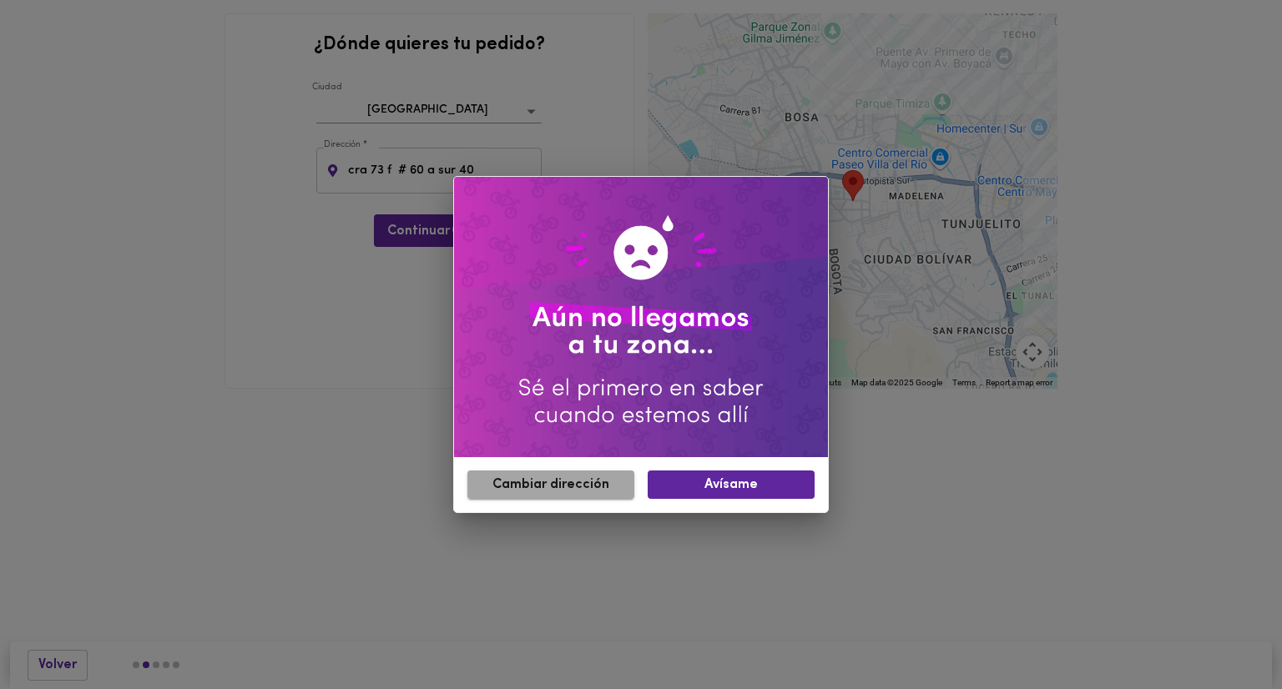
click at [578, 489] on span "Cambiar dirección" at bounding box center [551, 485] width 140 height 16
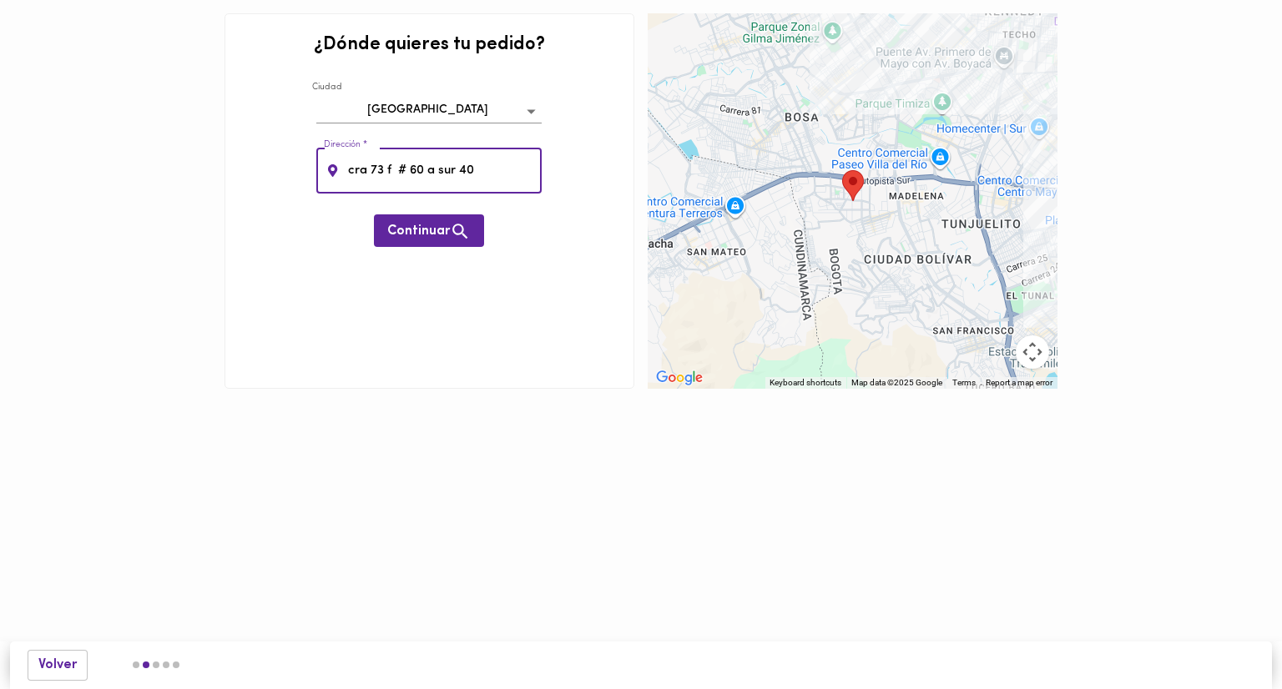
click at [479, 175] on input "cra 73 f # 60 a sur 40" at bounding box center [444, 171] width 198 height 46
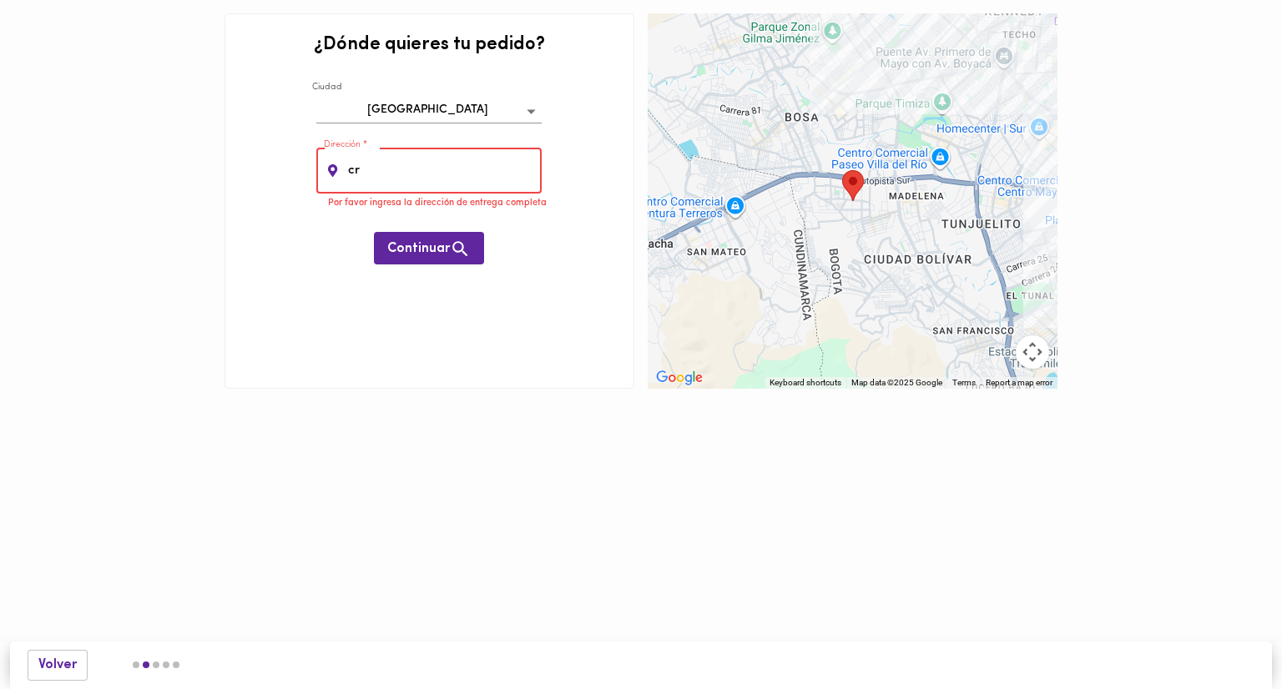
type input "c"
click at [410, 166] on input "text" at bounding box center [444, 171] width 198 height 46
type input "c"
type input "[GEOGRAPHIC_DATA]"
click at [411, 244] on span "Continuar" at bounding box center [428, 249] width 83 height 21
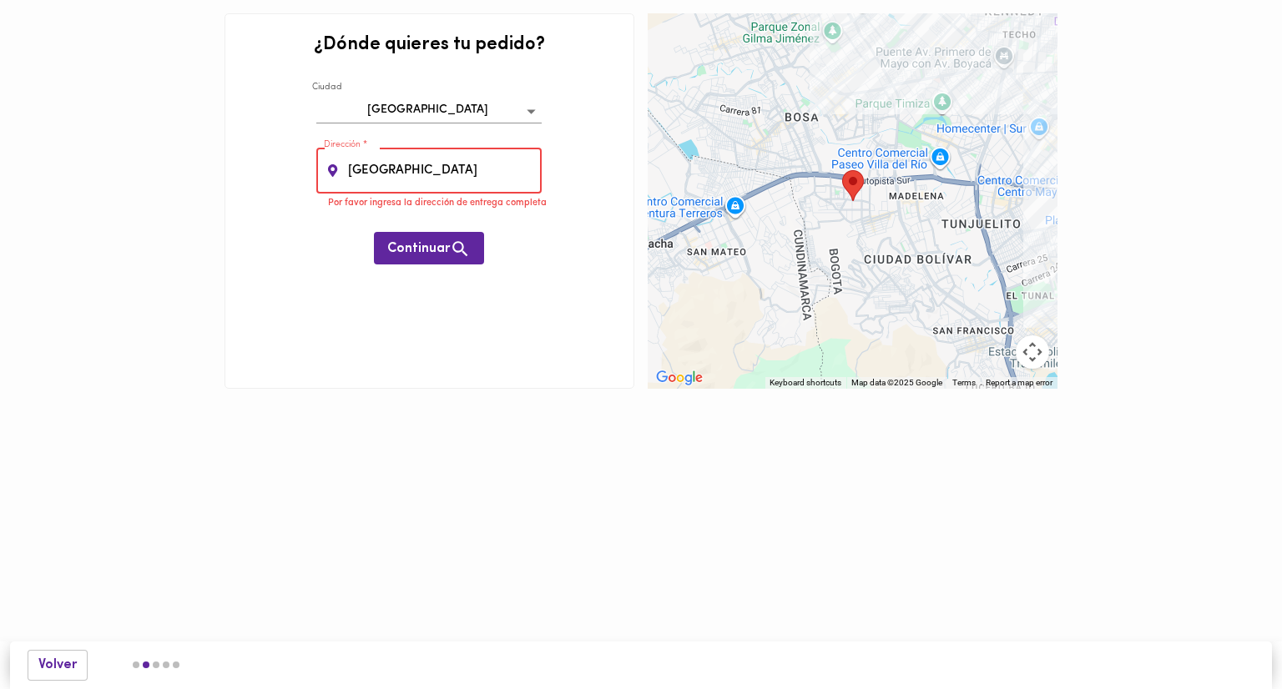
click at [394, 179] on input "[GEOGRAPHIC_DATA]" at bounding box center [444, 171] width 198 height 46
drag, startPoint x: 394, startPoint y: 179, endPoint x: 227, endPoint y: 153, distance: 169.0
click at [227, 153] on div "¿Dónde quieres tu pedido? Ciudad Bogotá bogota Dirección * venecia Dirección * …" at bounding box center [429, 200] width 410 height 375
click at [939, 166] on div at bounding box center [852, 200] width 410 height 375
click at [947, 167] on div at bounding box center [852, 200] width 410 height 375
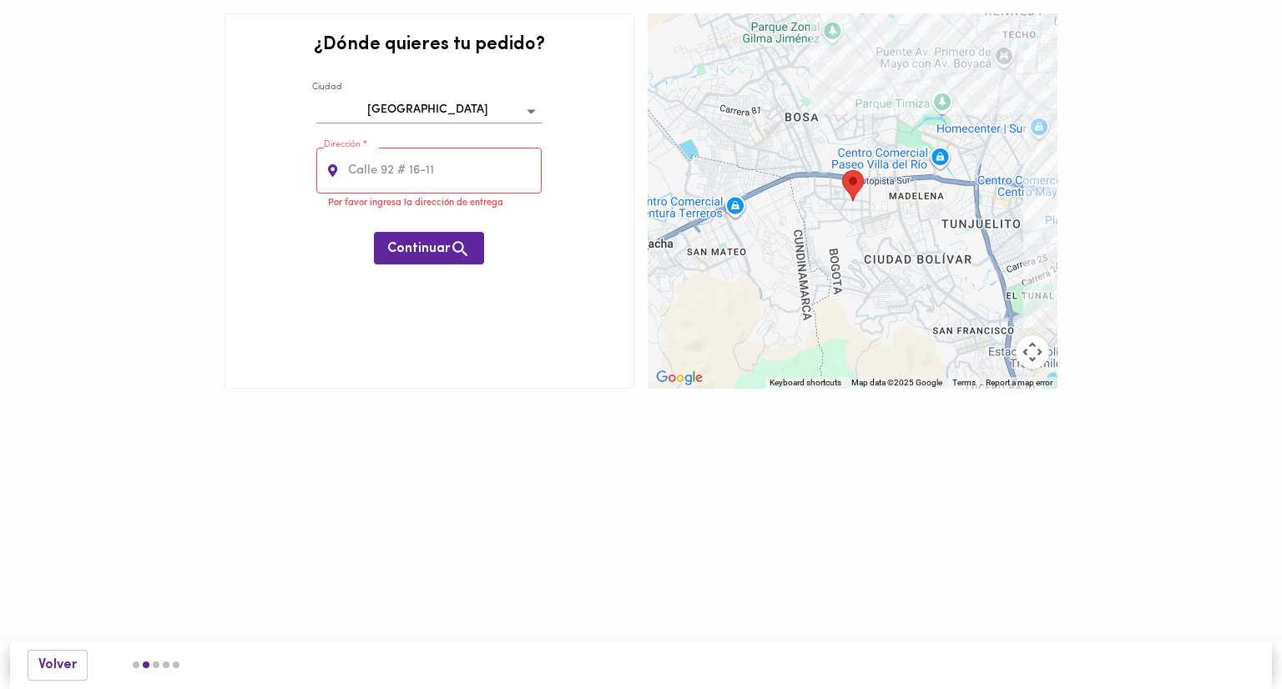
click at [940, 167] on div at bounding box center [852, 200] width 410 height 375
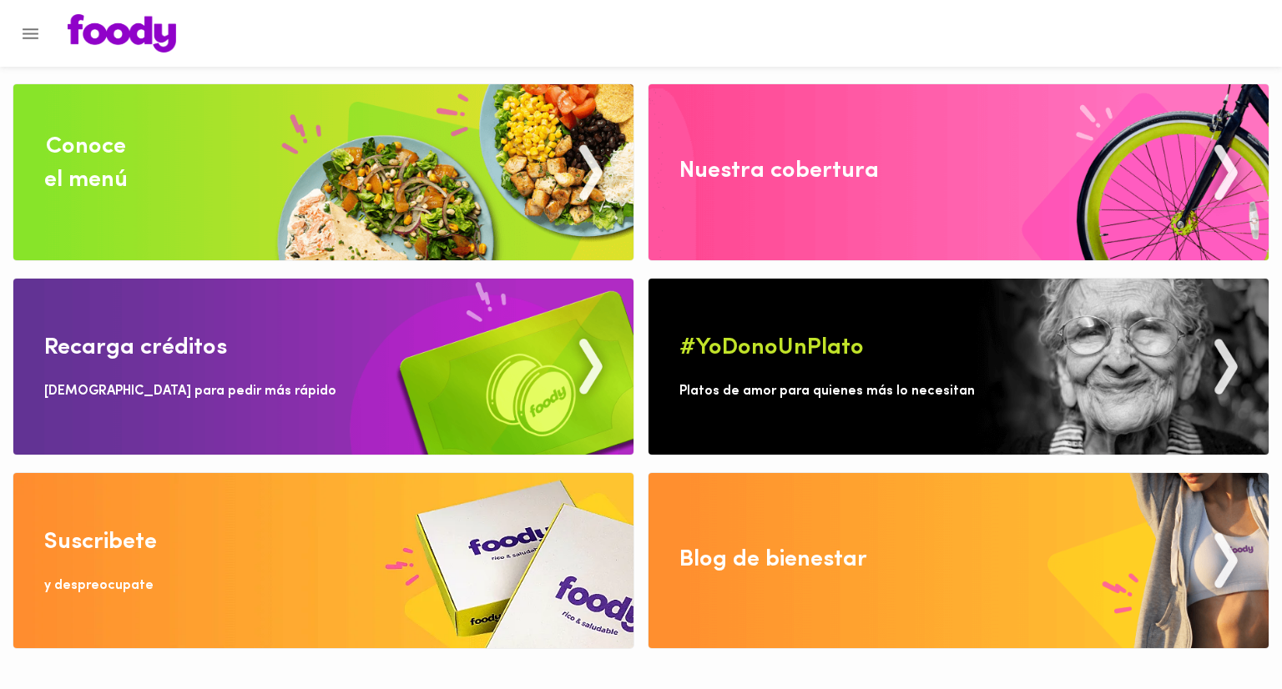
drag, startPoint x: 1281, startPoint y: 599, endPoint x: 1277, endPoint y: 591, distance: 9.0
click at [1277, 591] on div "Conoce el menú Recarga créditos [DEMOGRAPHIC_DATA] para pedir más rápido Suscri…" at bounding box center [641, 324] width 1282 height 649
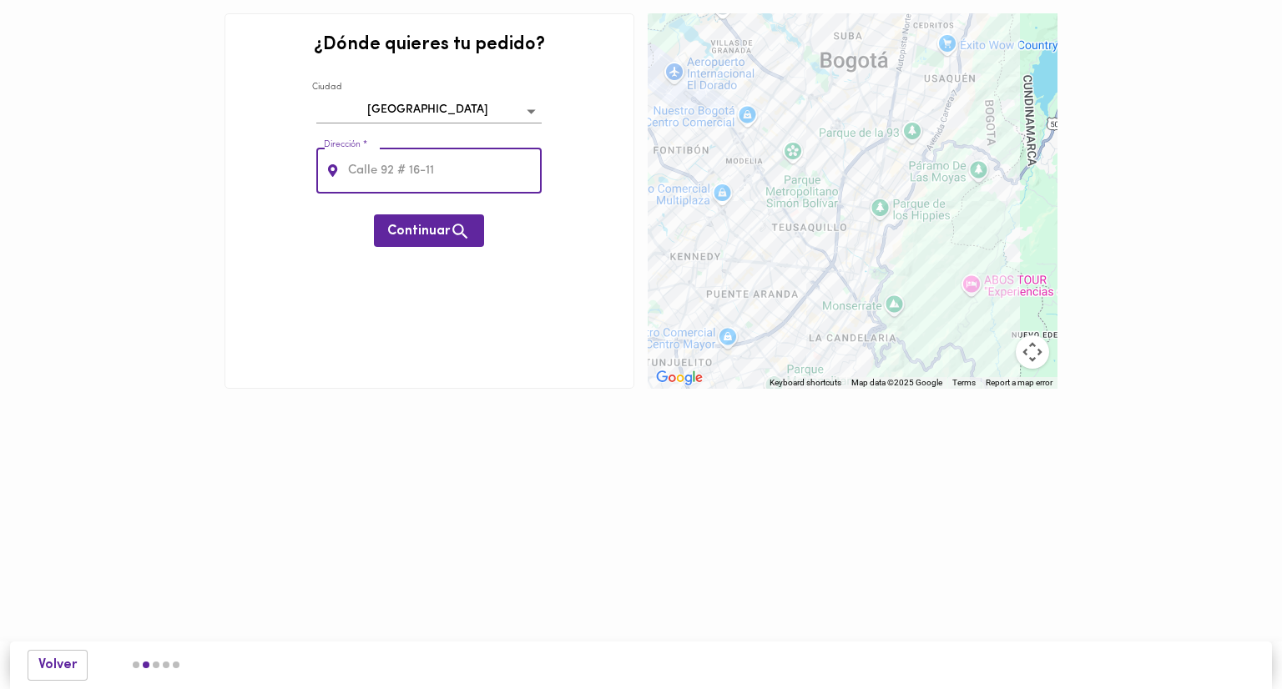
click at [374, 178] on input "text" at bounding box center [444, 171] width 198 height 46
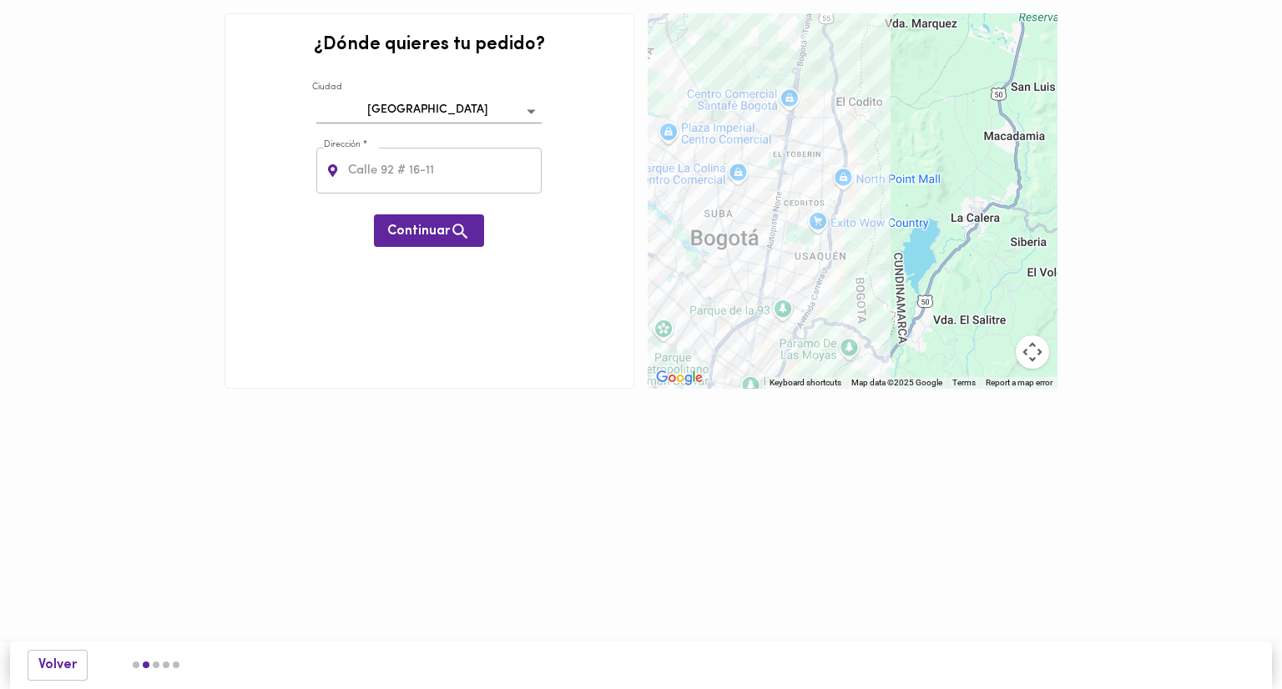
drag, startPoint x: 804, startPoint y: 194, endPoint x: 708, endPoint y: 391, distance: 220.2
click at [708, 391] on div "← Move left → Move right ↑ Move up ↓ Move down + Zoom in - Zoom out Home Jump l…" at bounding box center [852, 201] width 423 height 389
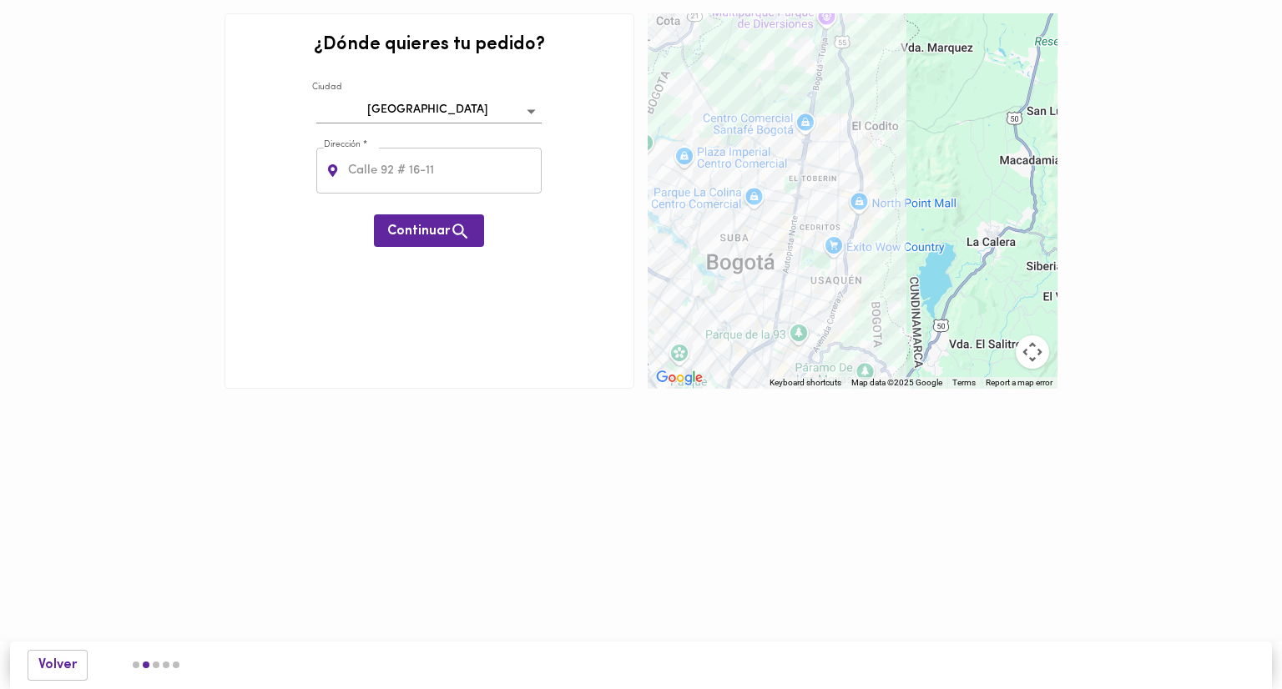
drag, startPoint x: 708, startPoint y: 391, endPoint x: 682, endPoint y: 563, distance: 173.8
click at [682, 439] on html "0cAFcWeA4inYN_WNN2z6vMcAA7c_490e5nCIEzw6nSfLe3KRlzjOLEy5MmNUnDOawCIROphU29Z76HG…" at bounding box center [641, 219] width 1282 height 439
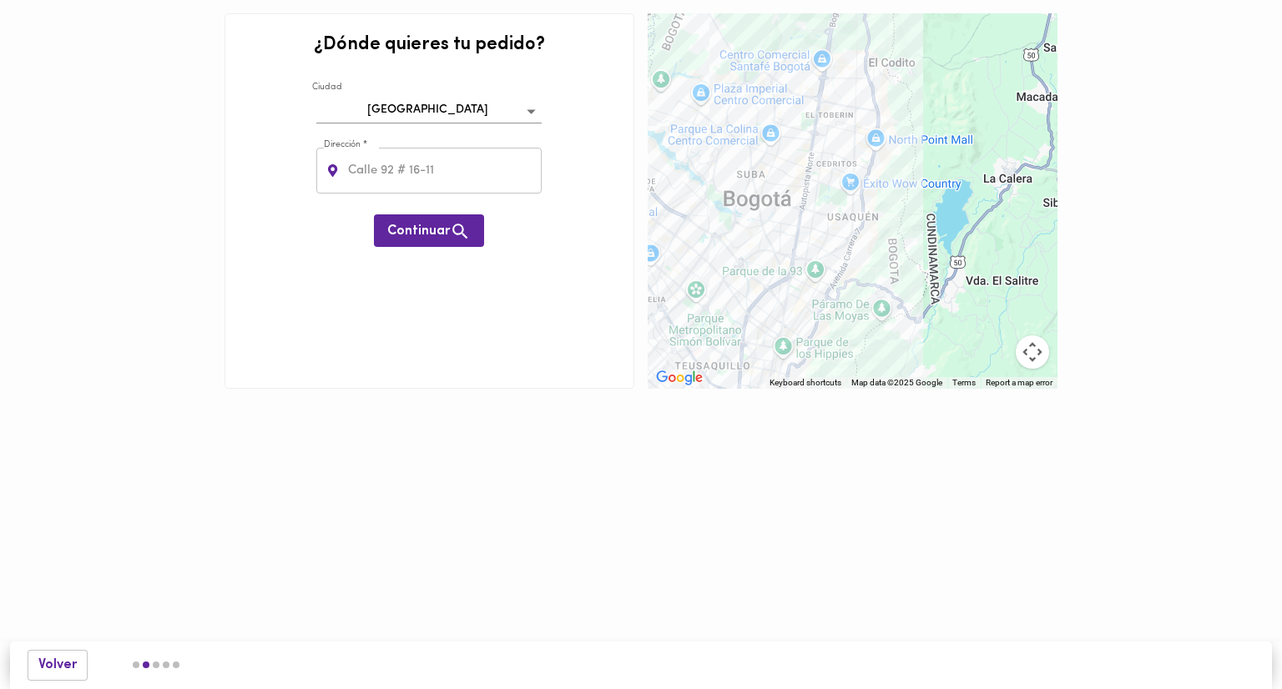
drag, startPoint x: 781, startPoint y: 269, endPoint x: 797, endPoint y: 94, distance: 175.1
click at [797, 94] on div at bounding box center [852, 200] width 410 height 375
click at [383, 177] on input "text" at bounding box center [444, 171] width 198 height 46
click at [397, 178] on input "text" at bounding box center [444, 171] width 198 height 46
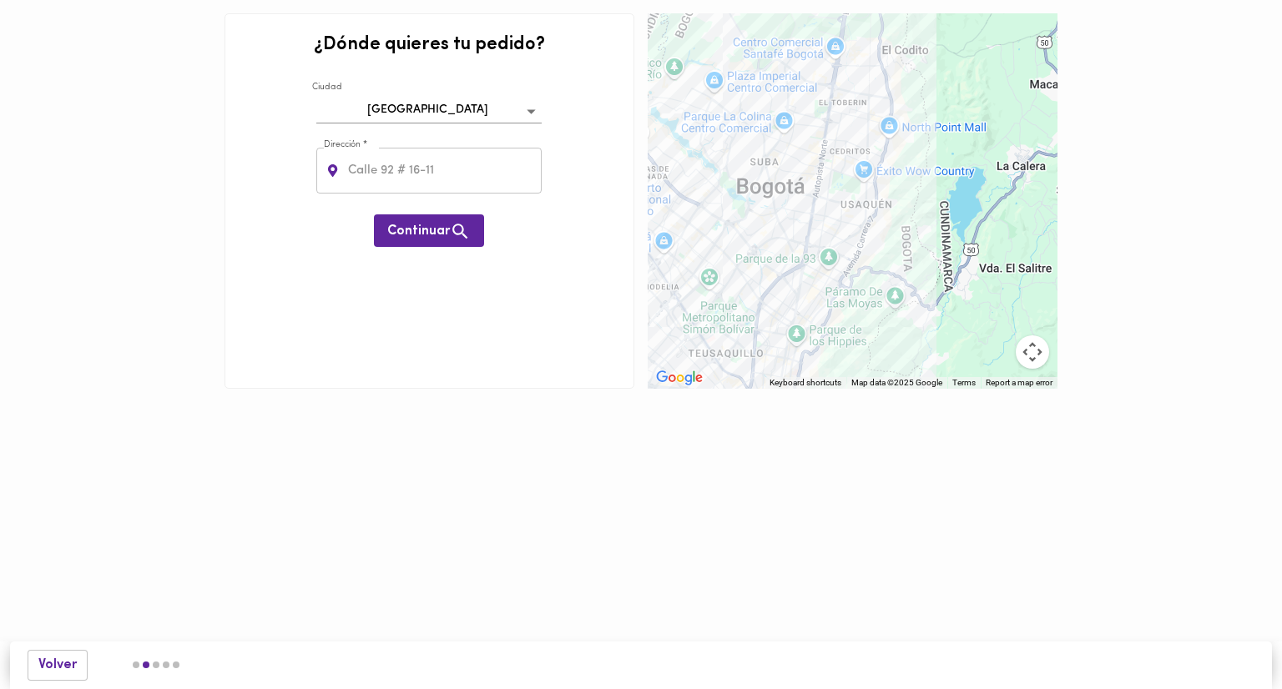
drag, startPoint x: 805, startPoint y: 224, endPoint x: 840, endPoint y: 220, distance: 35.2
click at [840, 220] on div at bounding box center [852, 200] width 410 height 375
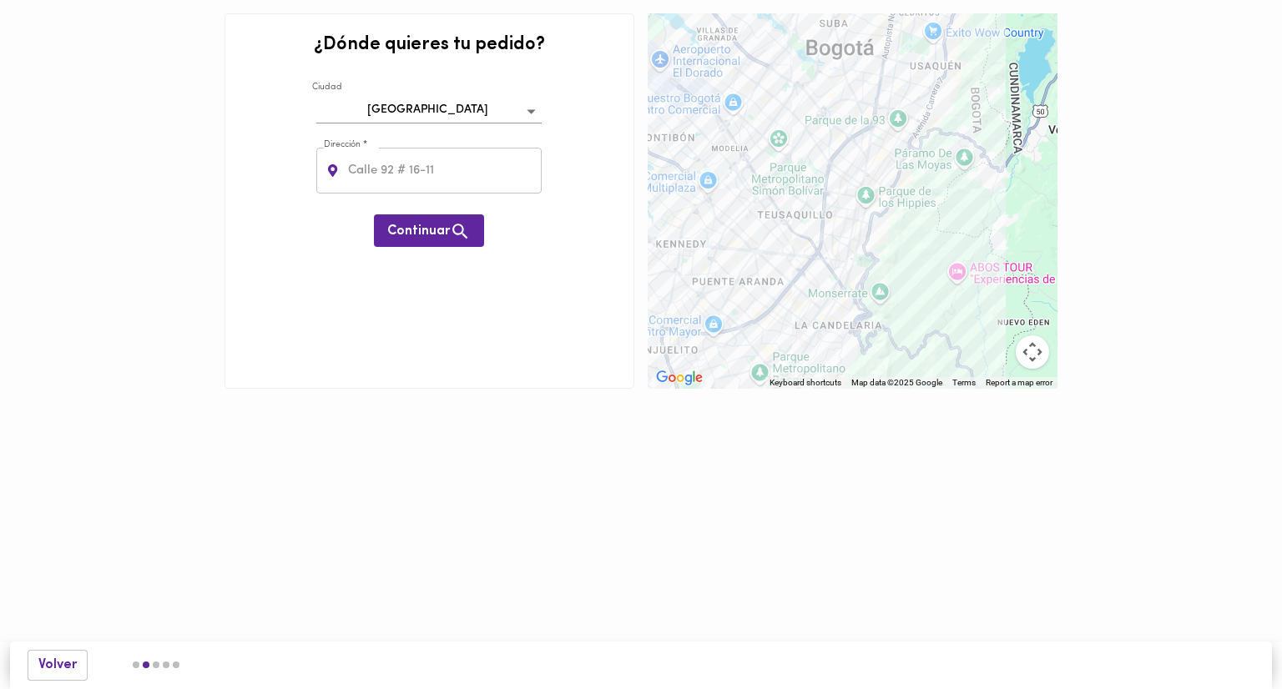
drag, startPoint x: 721, startPoint y: 206, endPoint x: 722, endPoint y: 76, distance: 130.2
click at [722, 76] on div at bounding box center [852, 200] width 410 height 375
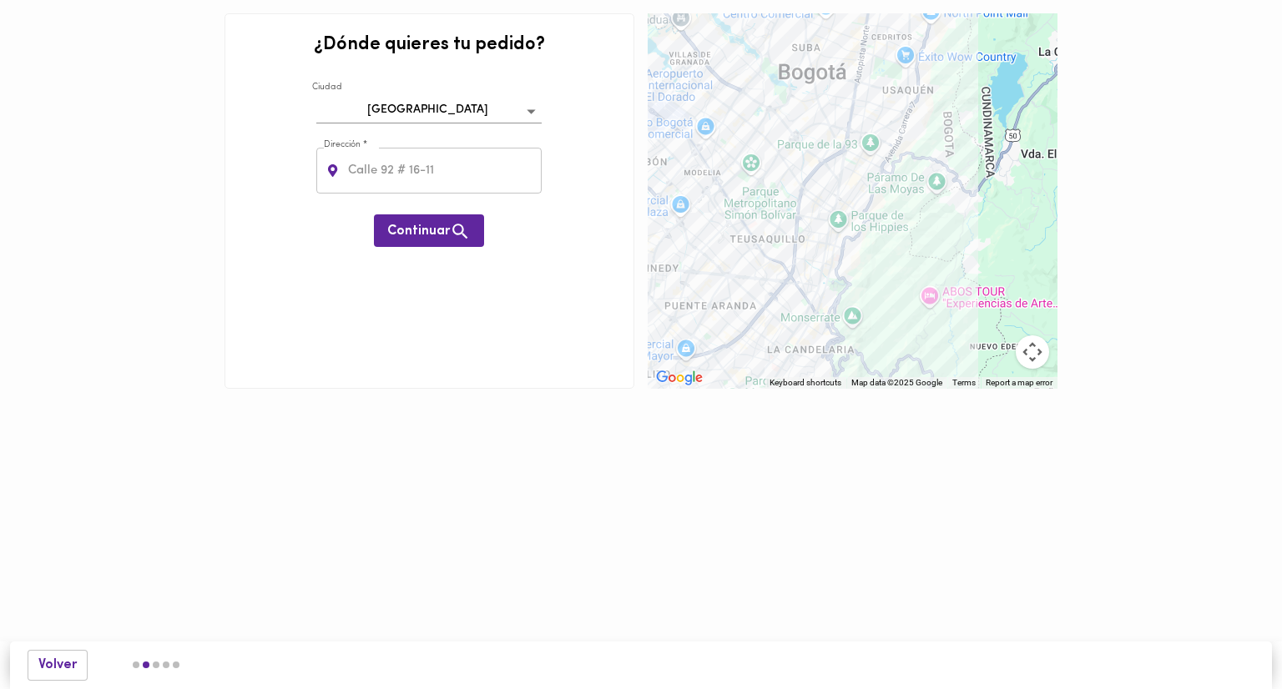
drag, startPoint x: 884, startPoint y: 214, endPoint x: 855, endPoint y: 240, distance: 39.0
click at [855, 240] on div at bounding box center [852, 200] width 410 height 375
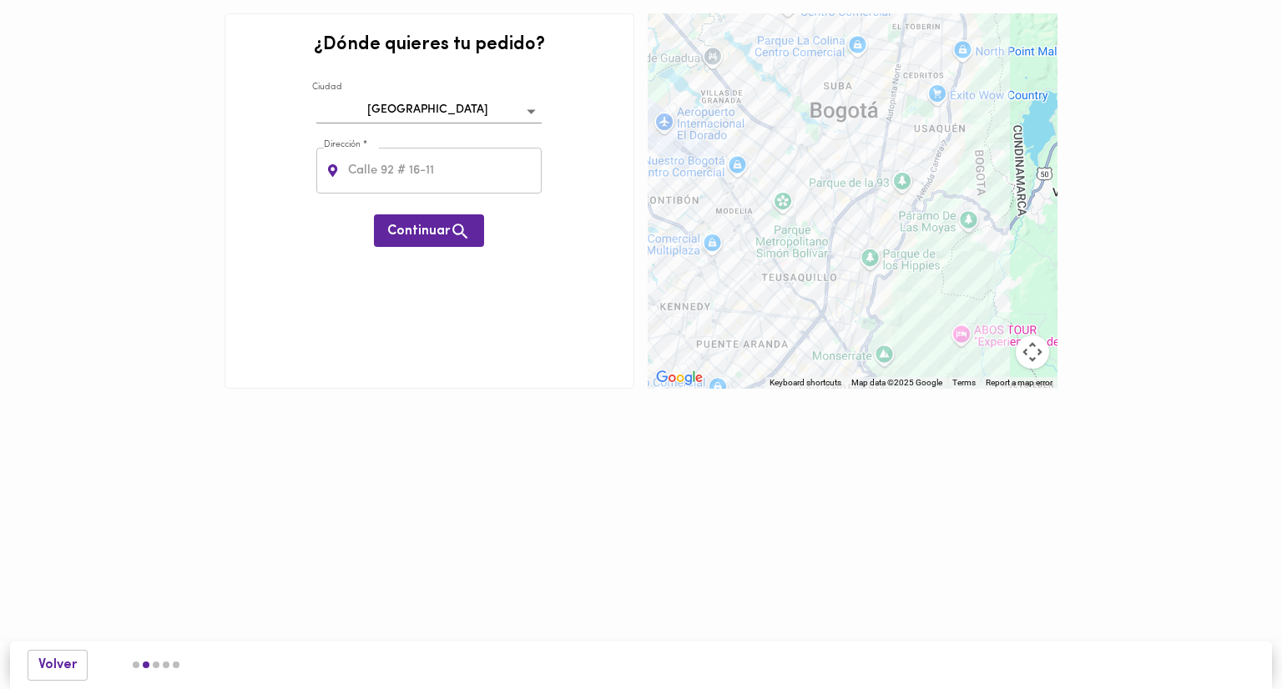
drag, startPoint x: 731, startPoint y: 252, endPoint x: 790, endPoint y: 272, distance: 62.5
click at [790, 272] on div at bounding box center [852, 200] width 410 height 375
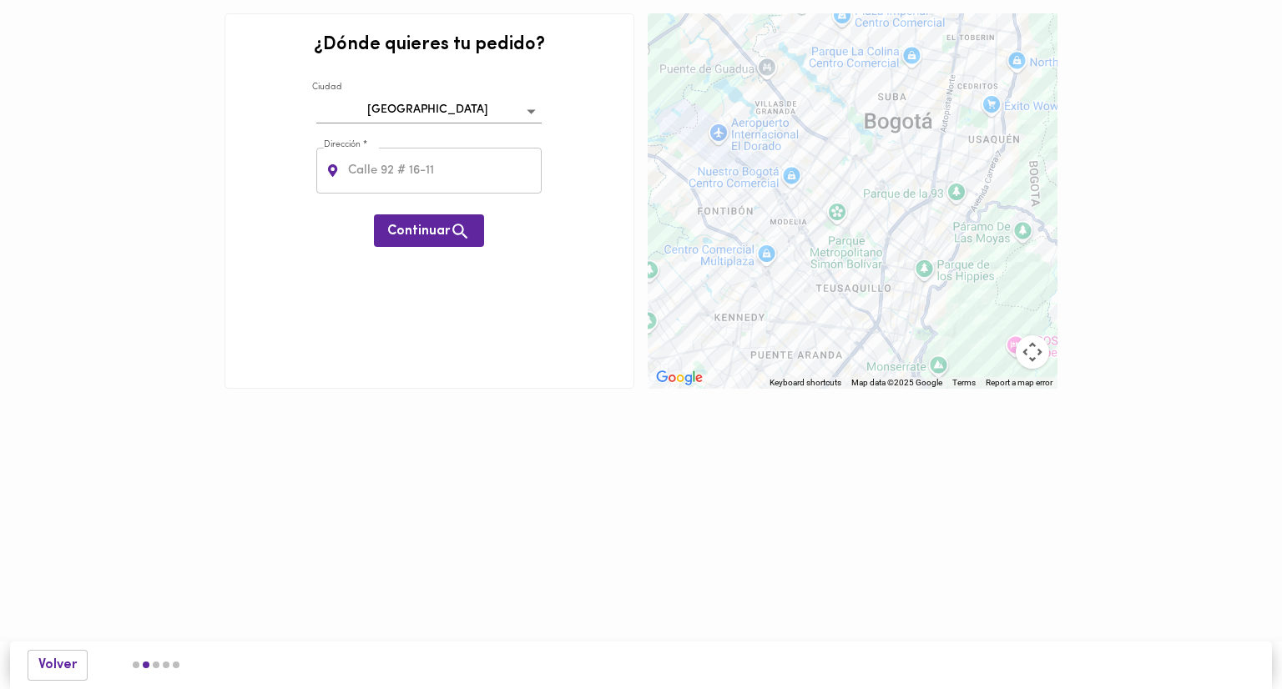
drag, startPoint x: 768, startPoint y: 170, endPoint x: 828, endPoint y: 181, distance: 60.2
click at [828, 181] on div at bounding box center [852, 200] width 410 height 375
